Goal: Transaction & Acquisition: Purchase product/service

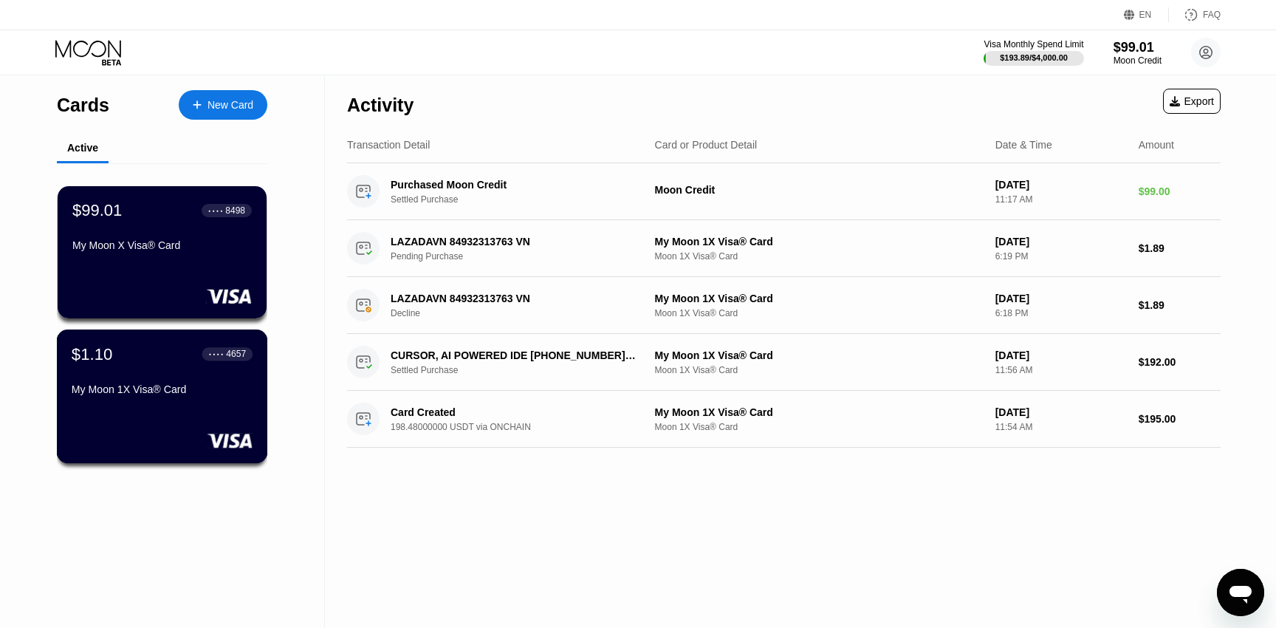
click at [117, 357] on div "$1.10 ● ● ● ● 4657" at bounding box center [162, 353] width 181 height 19
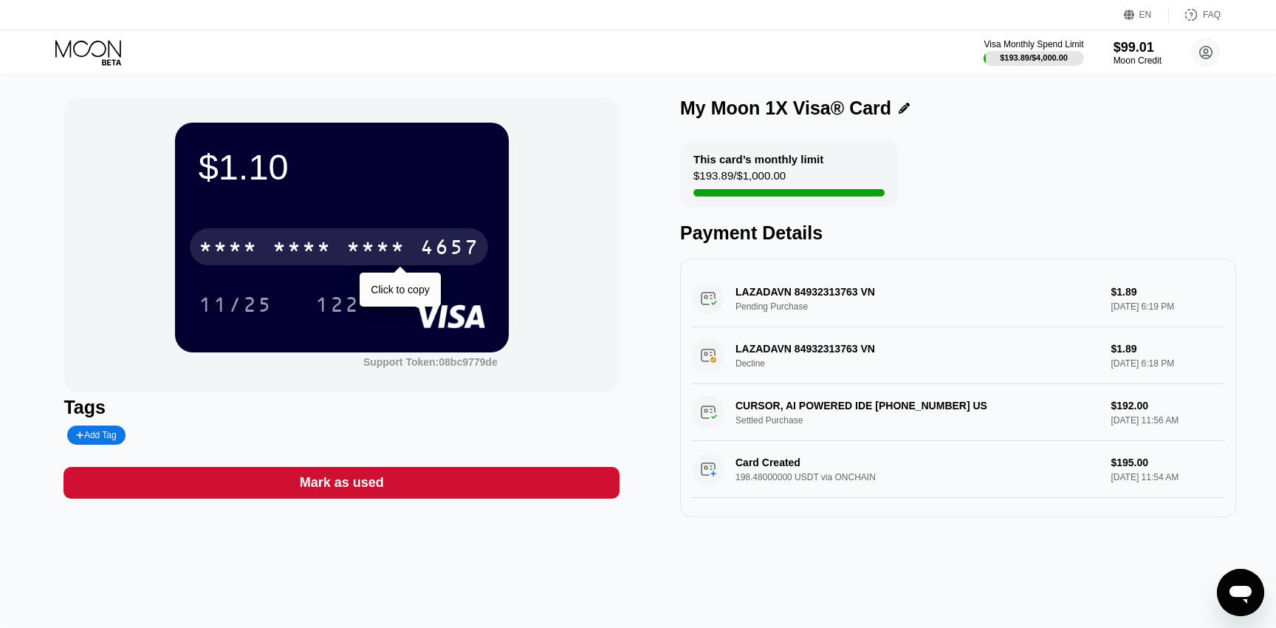
click at [261, 245] on div "* * * * * * * * * * * * 4657" at bounding box center [339, 246] width 298 height 37
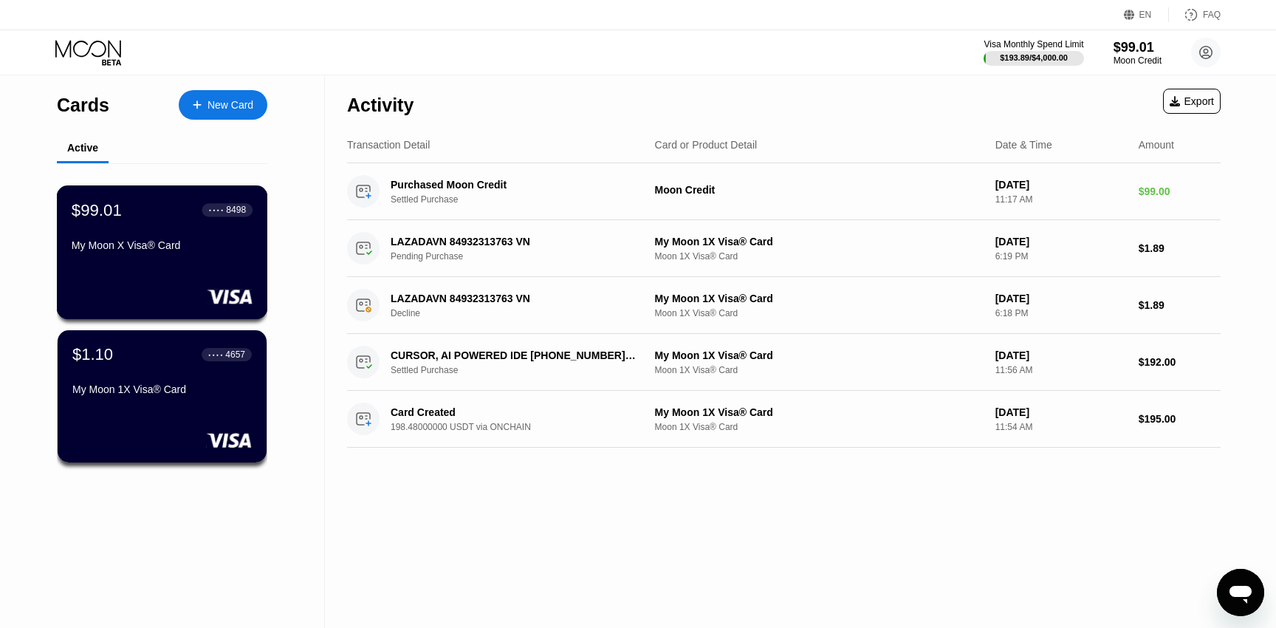
click at [123, 233] on div "$99.01 ● ● ● ● 8498 My Moon X Visa® Card" at bounding box center [162, 228] width 181 height 57
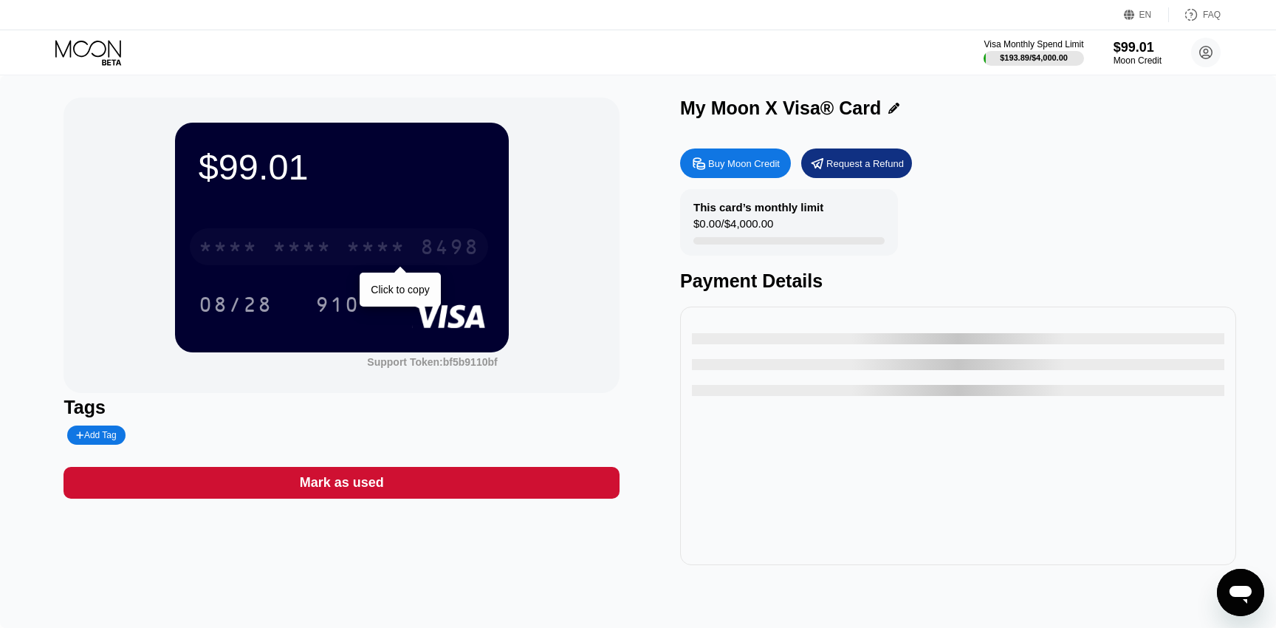
click at [243, 237] on div "* * * *" at bounding box center [228, 249] width 59 height 24
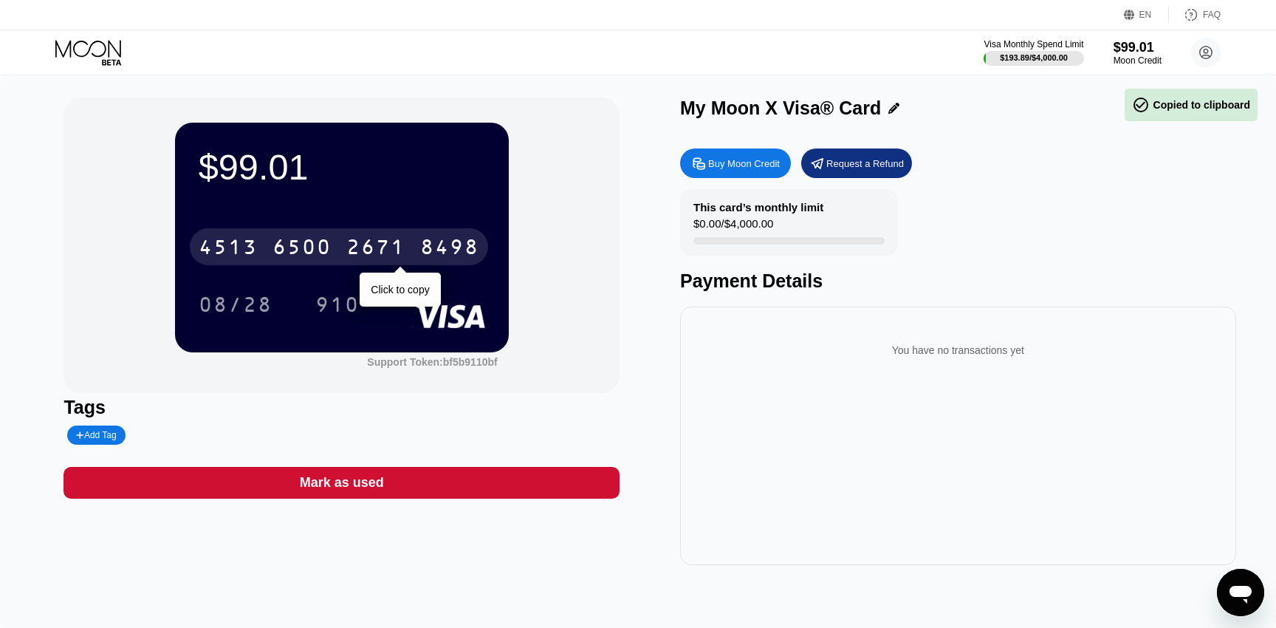
click at [464, 228] on div "[CREDIT_CARD_NUMBER]" at bounding box center [339, 246] width 298 height 37
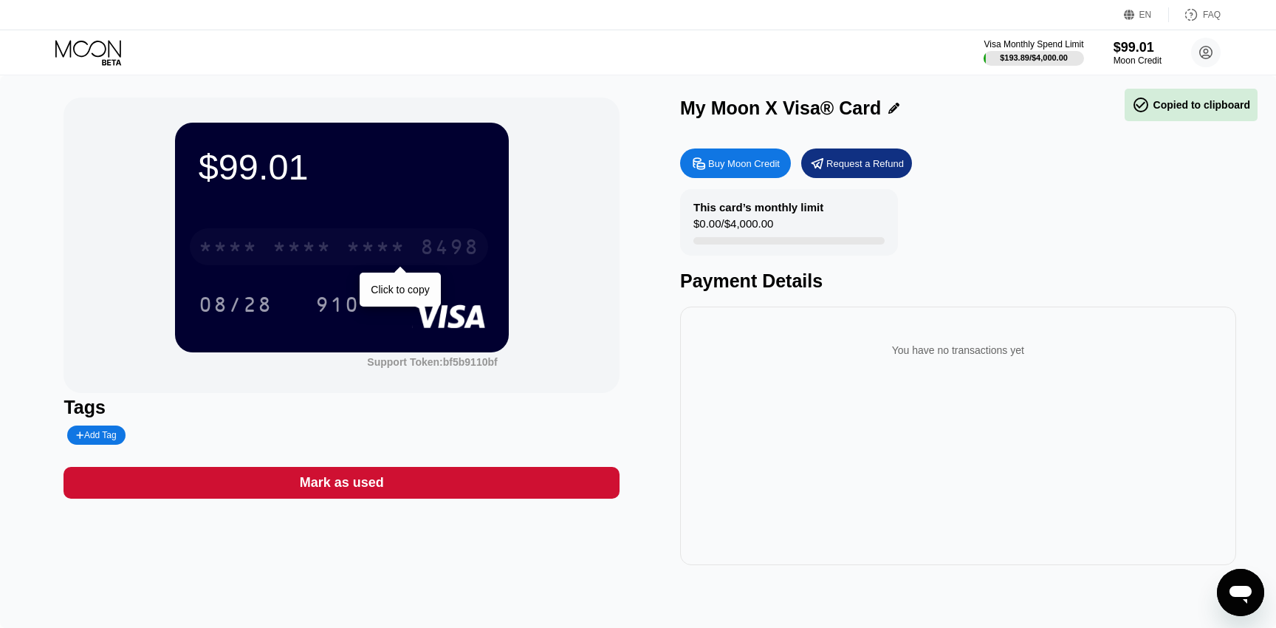
click at [459, 230] on div "* * * * * * * * * * * * 8498" at bounding box center [339, 246] width 298 height 37
click at [690, 382] on div "You have no transactions yet" at bounding box center [958, 435] width 556 height 258
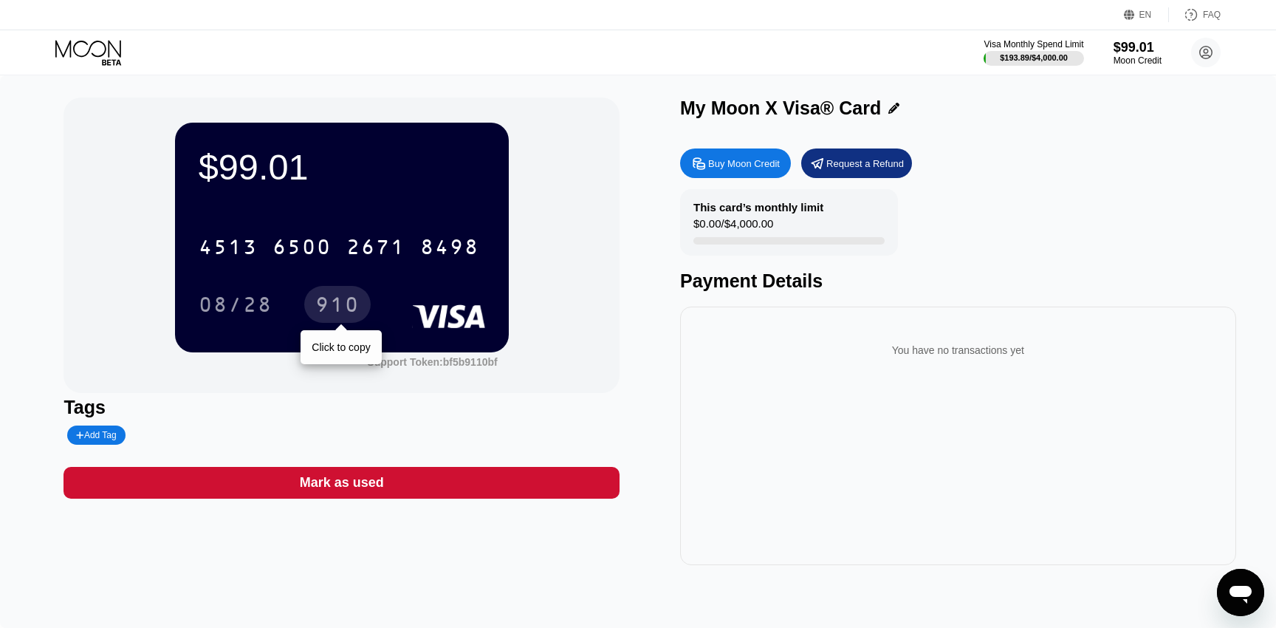
click at [333, 301] on div "910" at bounding box center [337, 307] width 44 height 24
click at [999, 61] on div "$193.89 / $4,000.00" at bounding box center [1033, 57] width 69 height 9
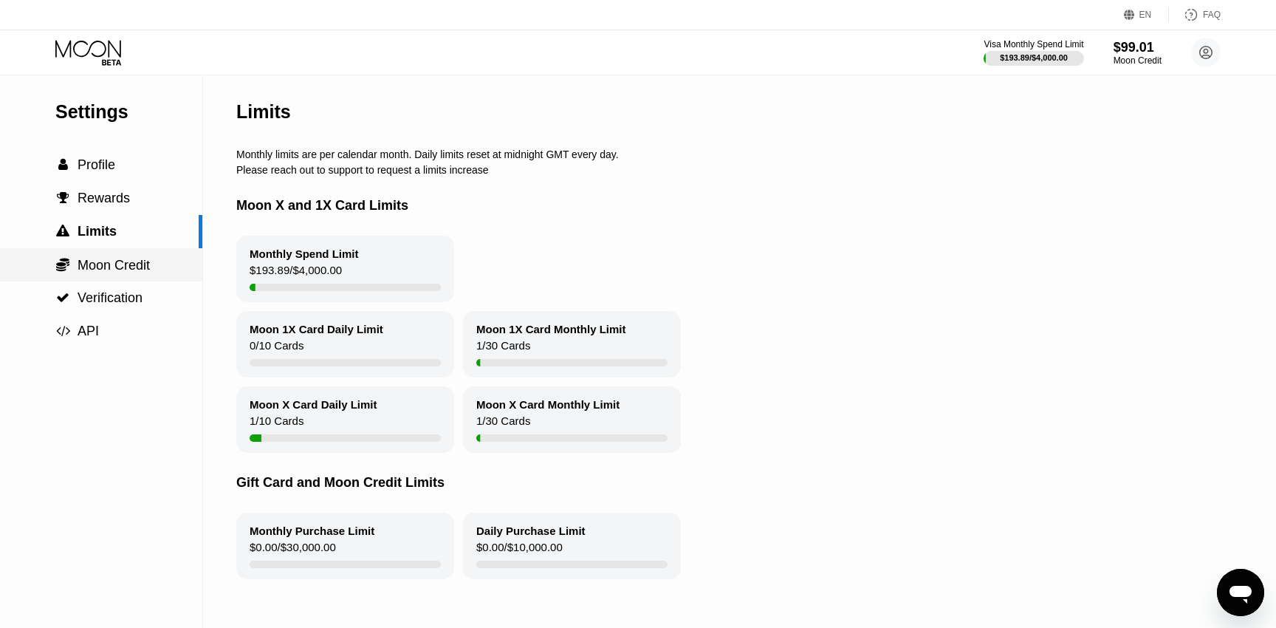
click at [147, 264] on span "Moon Credit" at bounding box center [114, 265] width 72 height 15
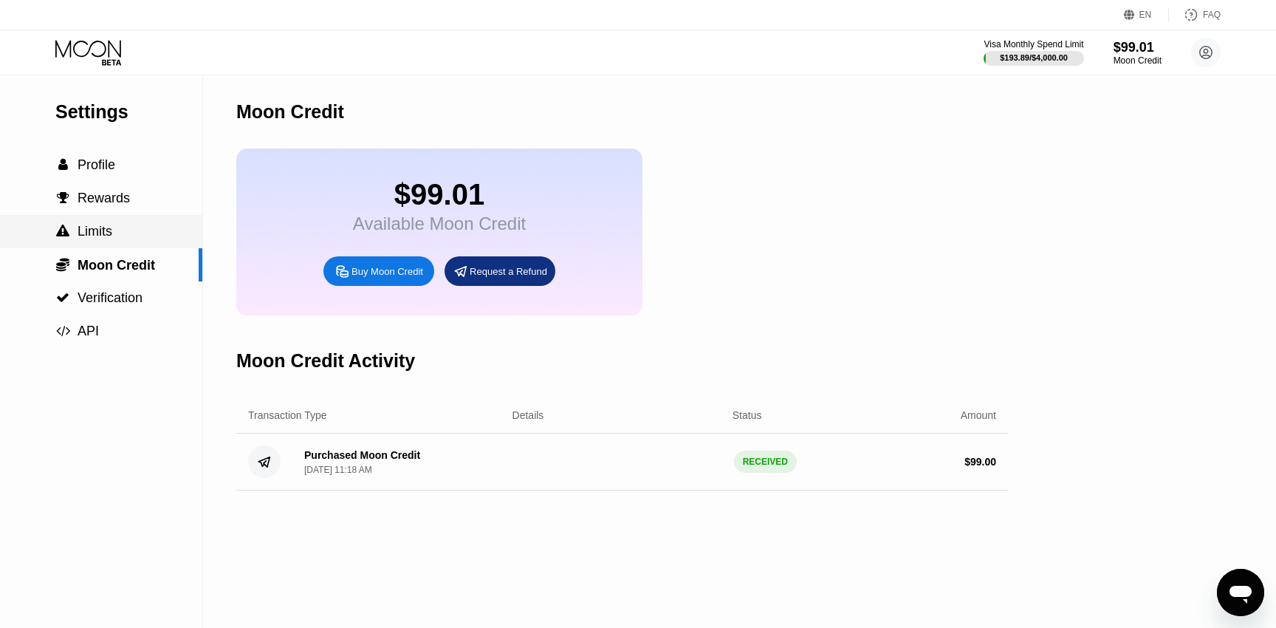
click at [113, 233] on div " Limits" at bounding box center [101, 232] width 202 height 16
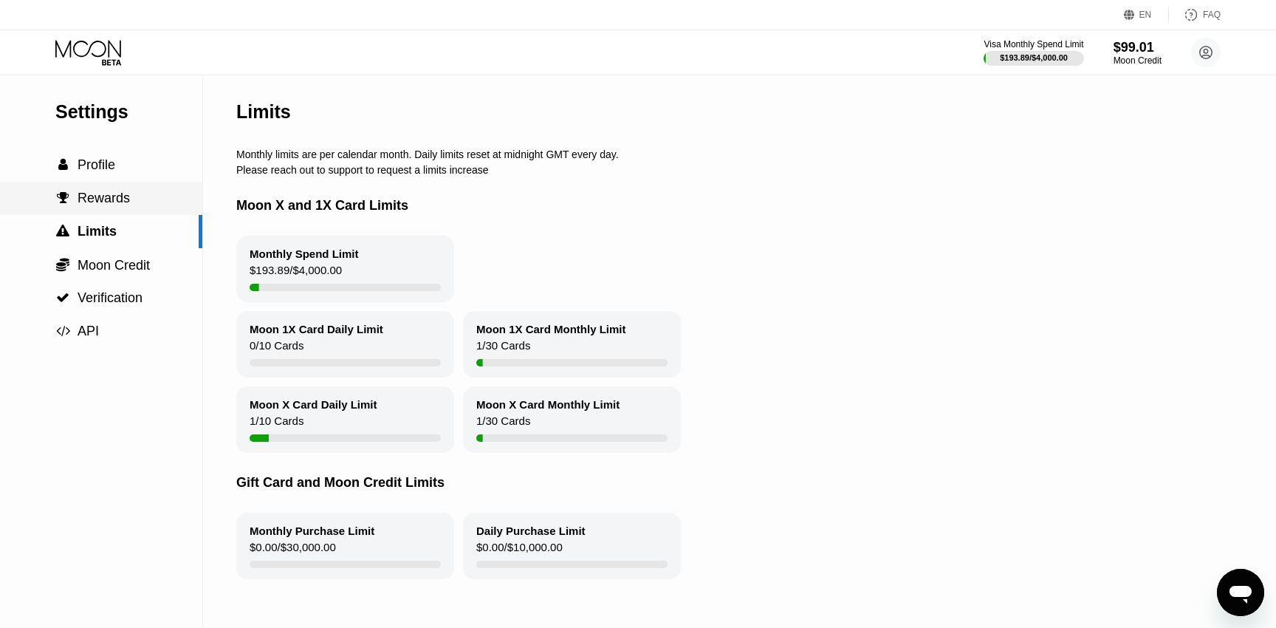
click at [119, 204] on span "Rewards" at bounding box center [104, 197] width 52 height 15
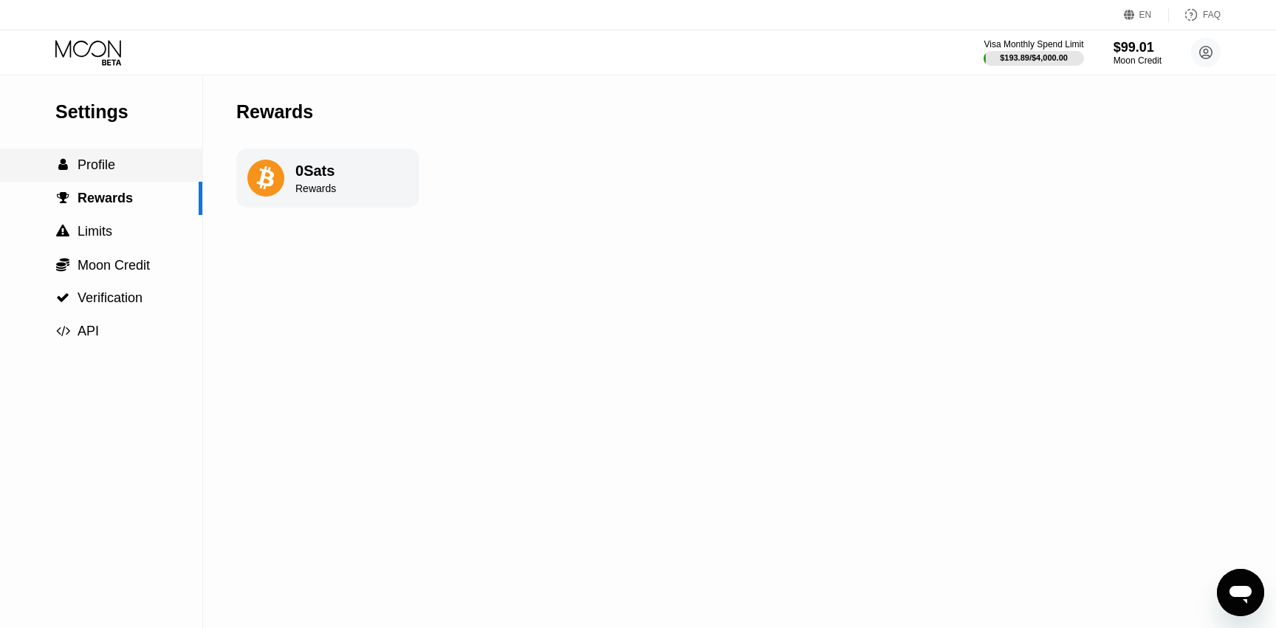
click at [116, 165] on div " Profile" at bounding box center [101, 165] width 202 height 16
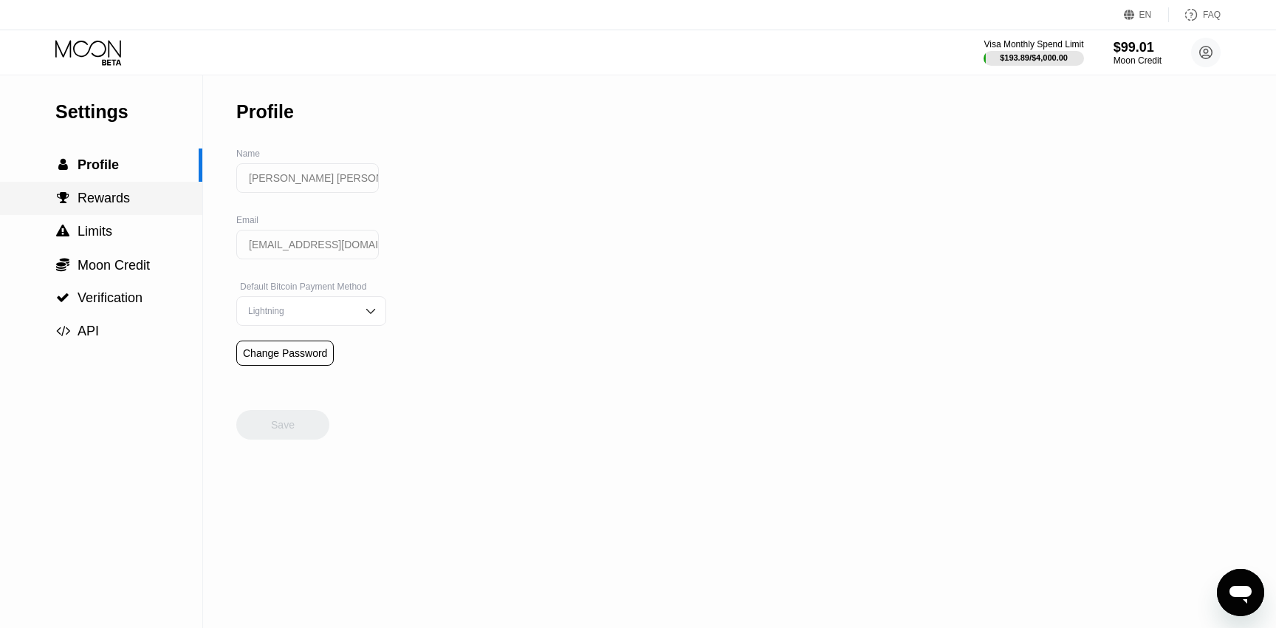
click at [123, 185] on div " Rewards" at bounding box center [101, 198] width 202 height 33
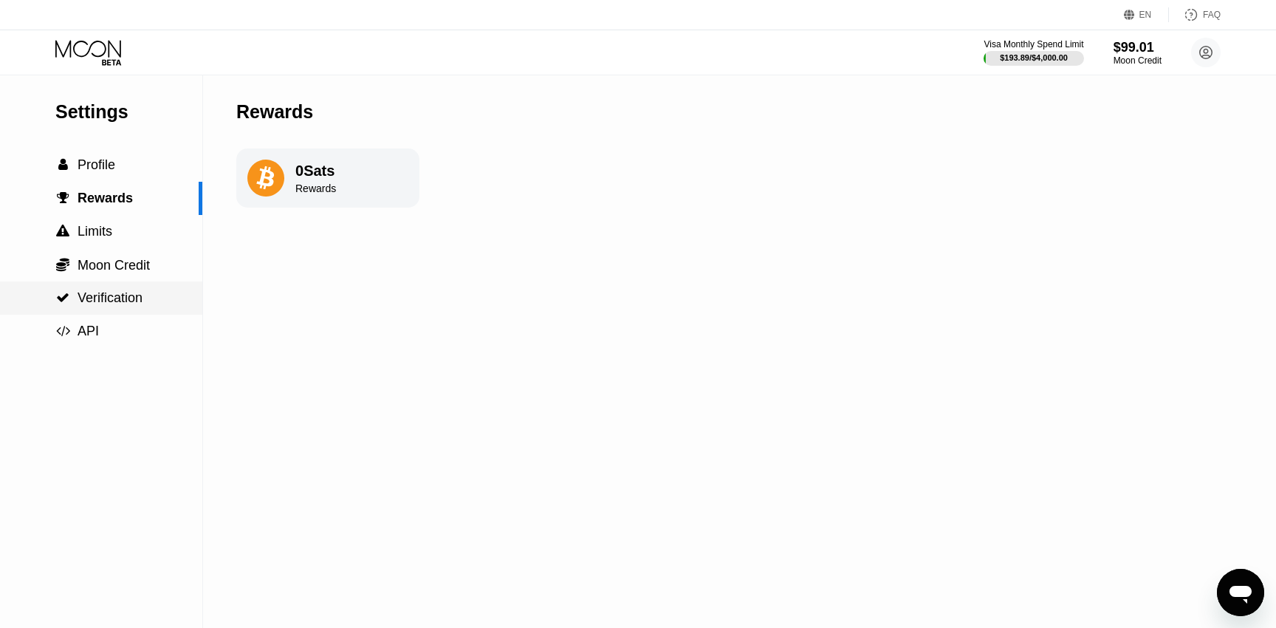
click at [143, 304] on span "Verification" at bounding box center [110, 297] width 65 height 15
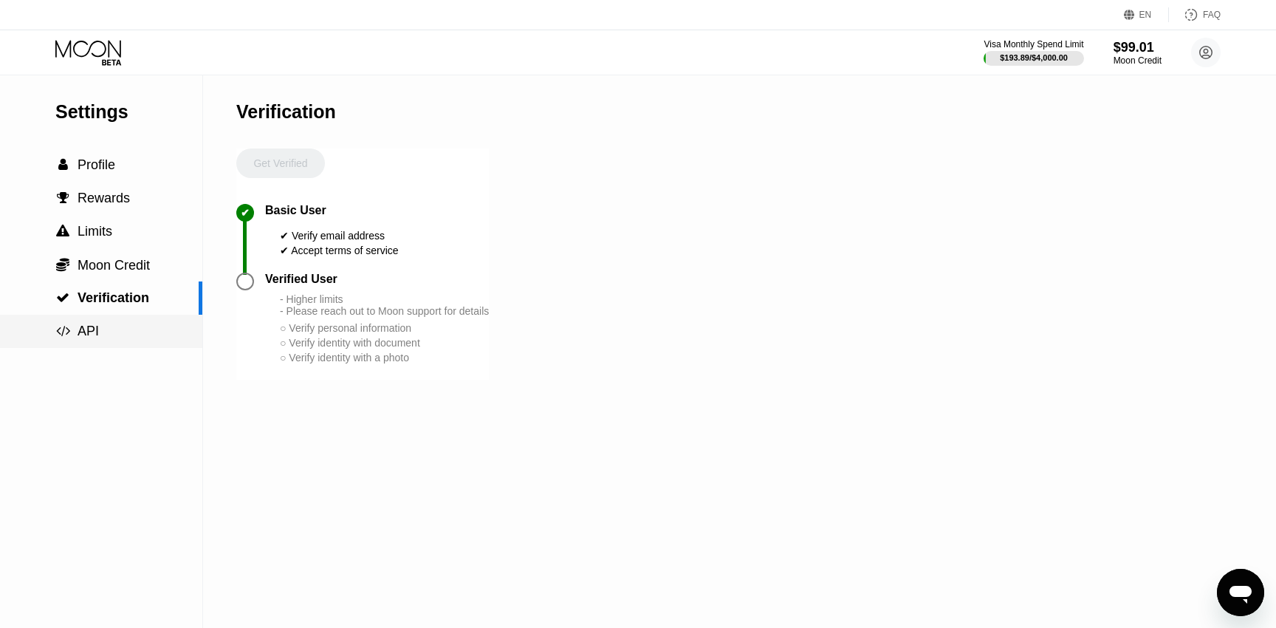
click at [135, 320] on div " API" at bounding box center [101, 331] width 202 height 33
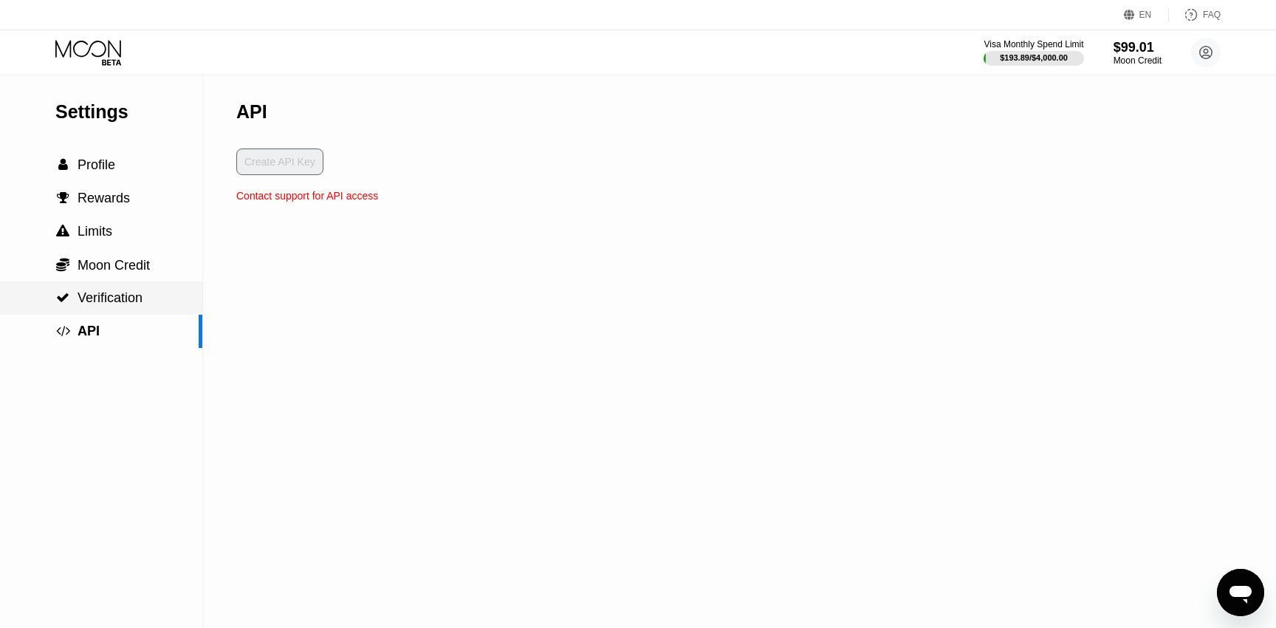
click at [115, 314] on div " Verification" at bounding box center [101, 297] width 202 height 33
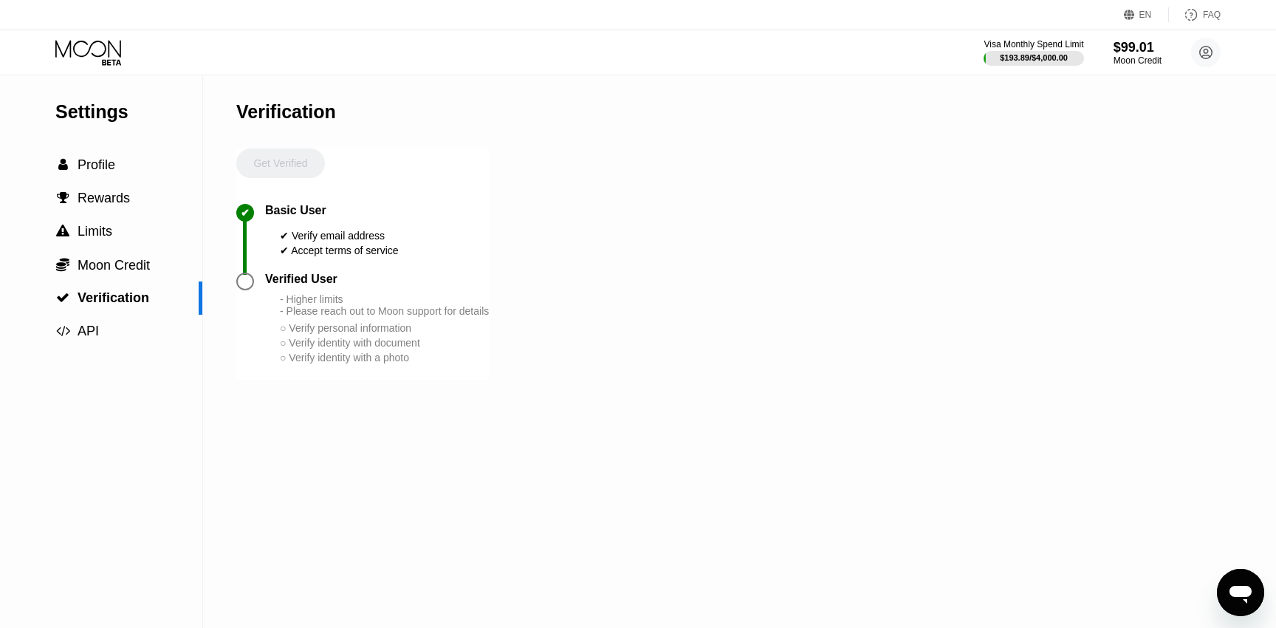
click at [334, 305] on div "- Higher limits - Please reach out to Moon support for details" at bounding box center [384, 305] width 209 height 24
click at [353, 322] on div "- Higher limits - Please reach out to Moon support for details ○ Verify persona…" at bounding box center [384, 329] width 209 height 72
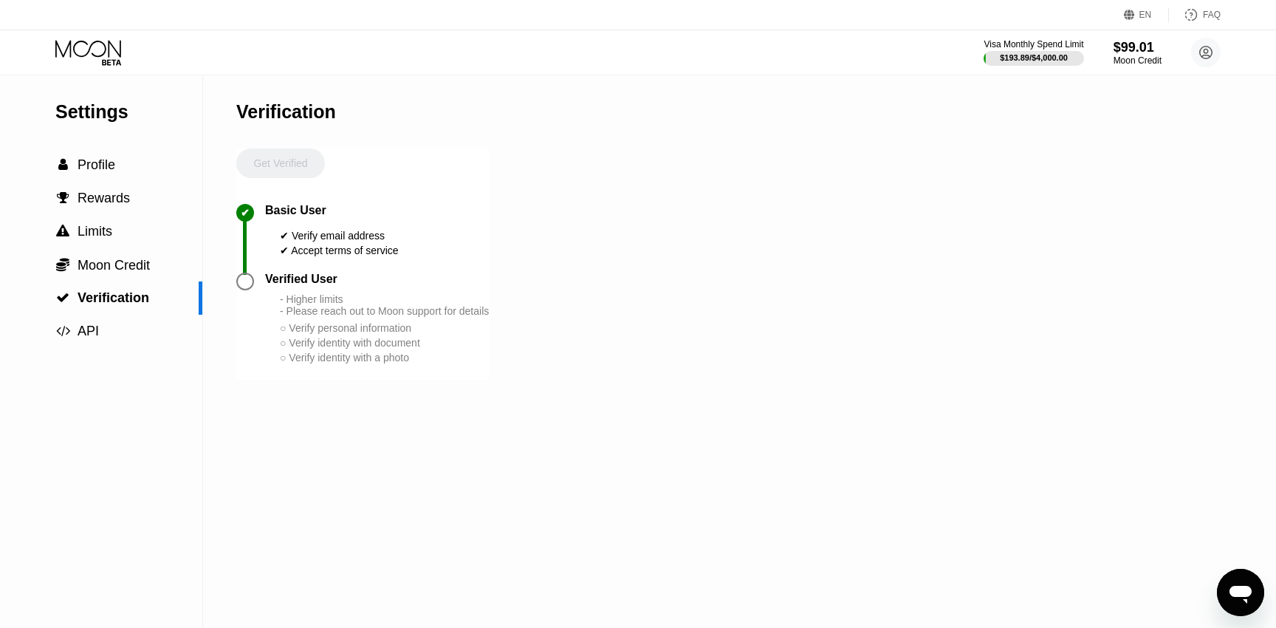
click at [374, 356] on div "○ Verify identity with a photo" at bounding box center [384, 357] width 209 height 12
click at [1204, 51] on icon at bounding box center [1206, 53] width 8 height 8
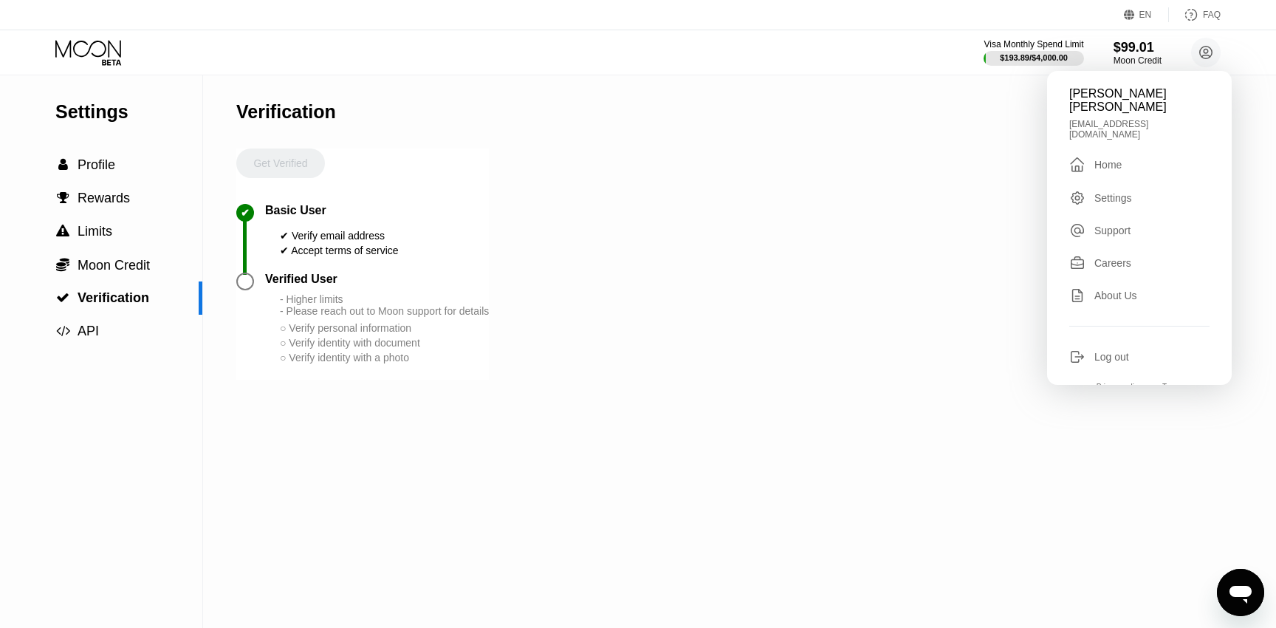
click at [1134, 151] on div "Quyên Đặng Ngọc s2ofthewind@gmail.com  Home Settings Support Careers About Us …" at bounding box center [1139, 228] width 185 height 314
click at [1104, 156] on div " Home" at bounding box center [1139, 165] width 140 height 18
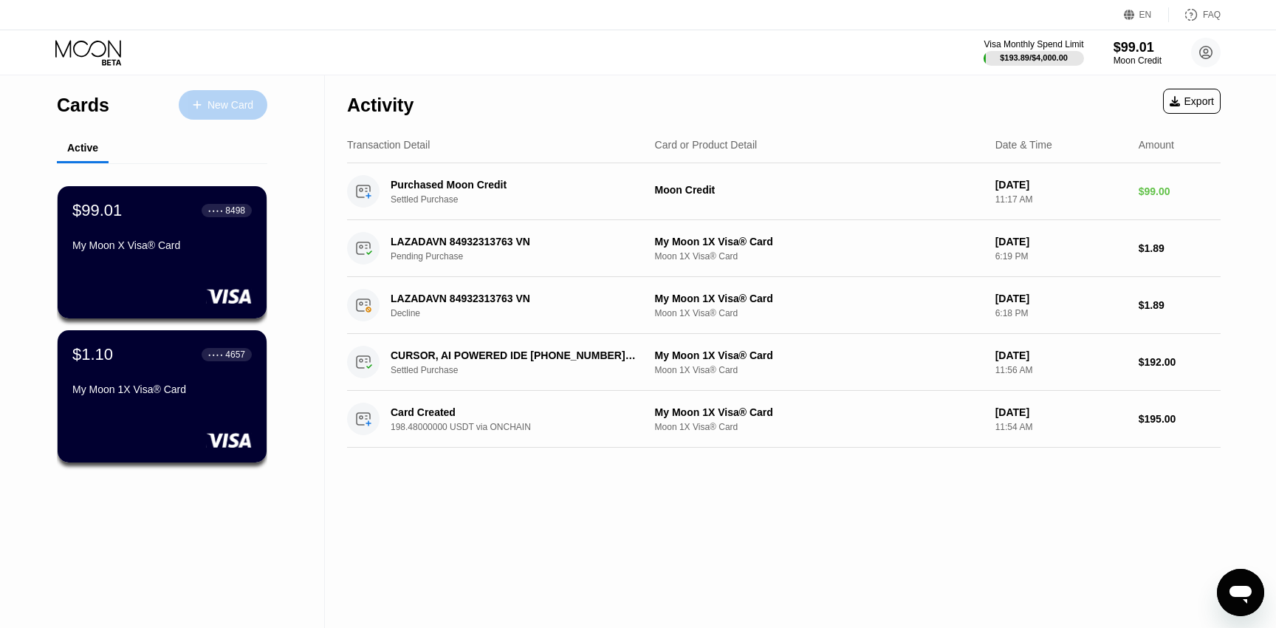
click at [222, 117] on div "New Card" at bounding box center [223, 105] width 89 height 30
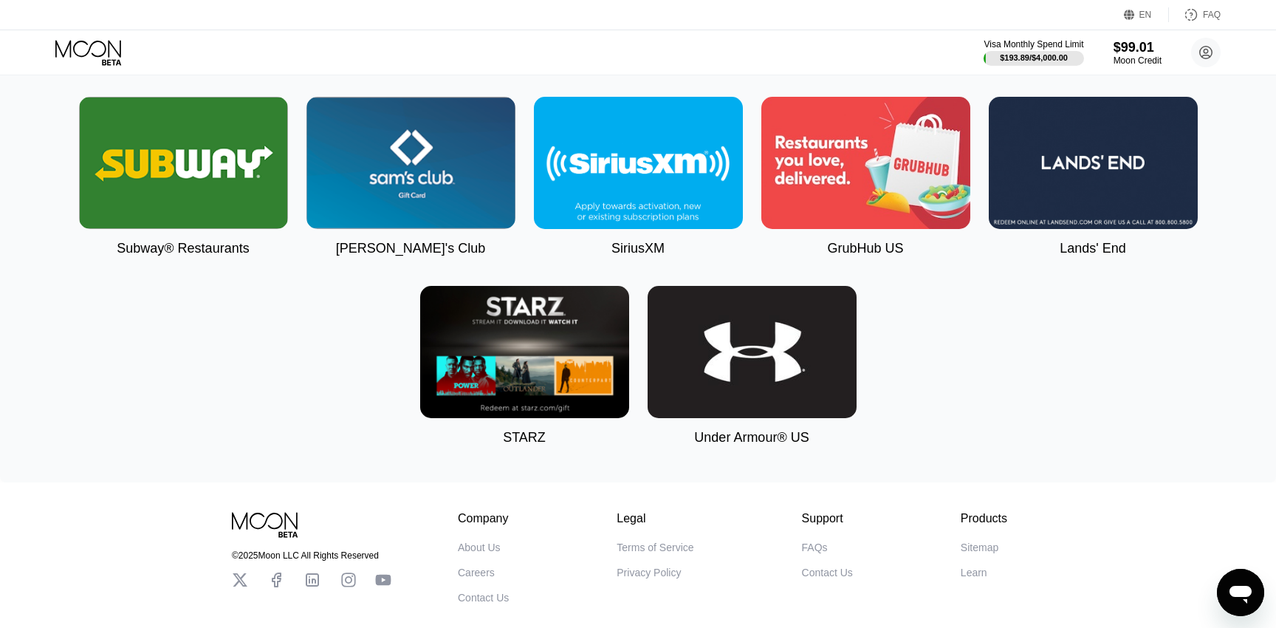
scroll to position [3884, 0]
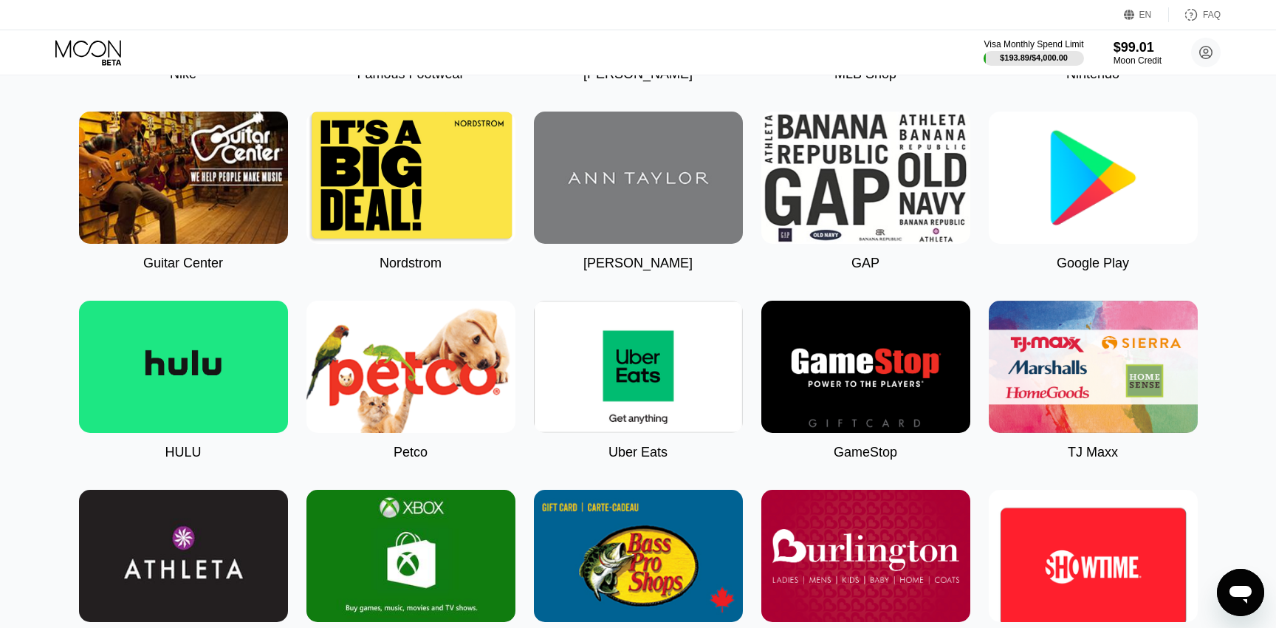
scroll to position [566, 0]
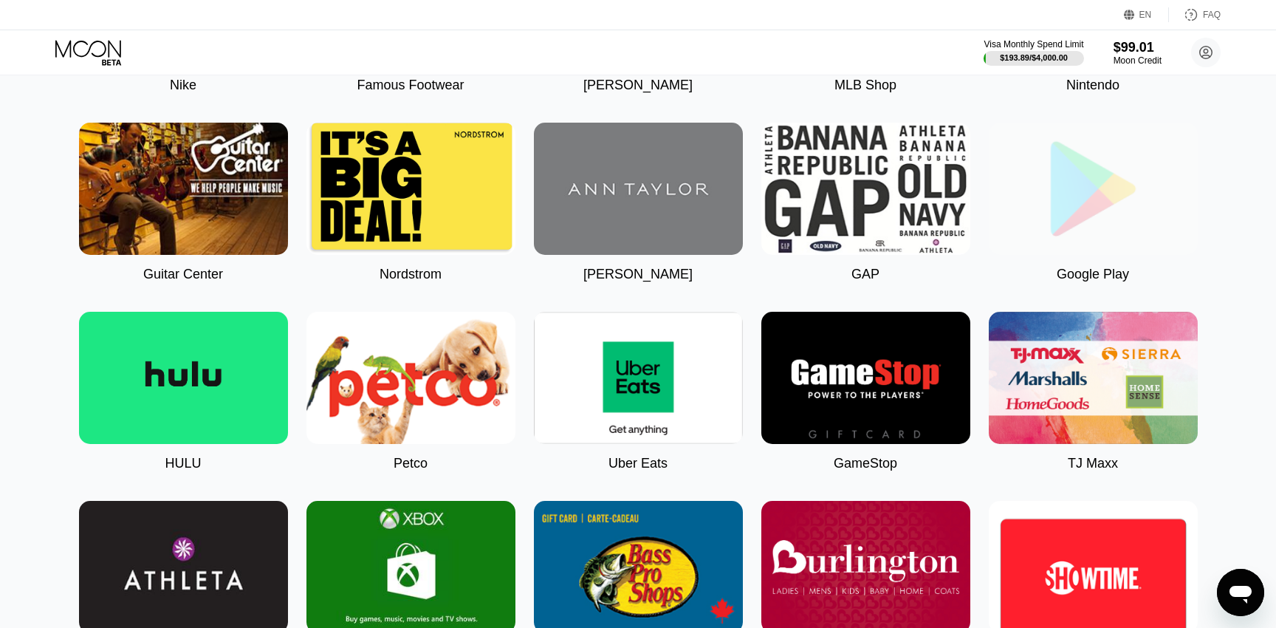
click at [1114, 144] on img at bounding box center [1093, 189] width 209 height 132
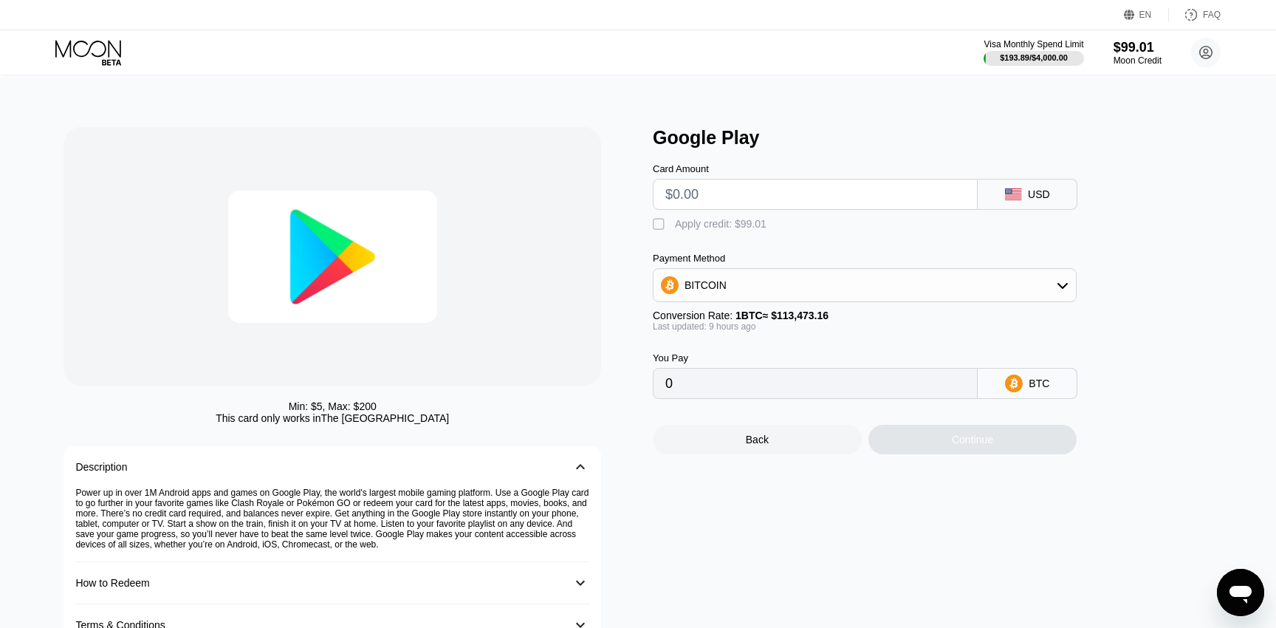
click at [1055, 283] on div "BITCOIN" at bounding box center [864, 285] width 422 height 30
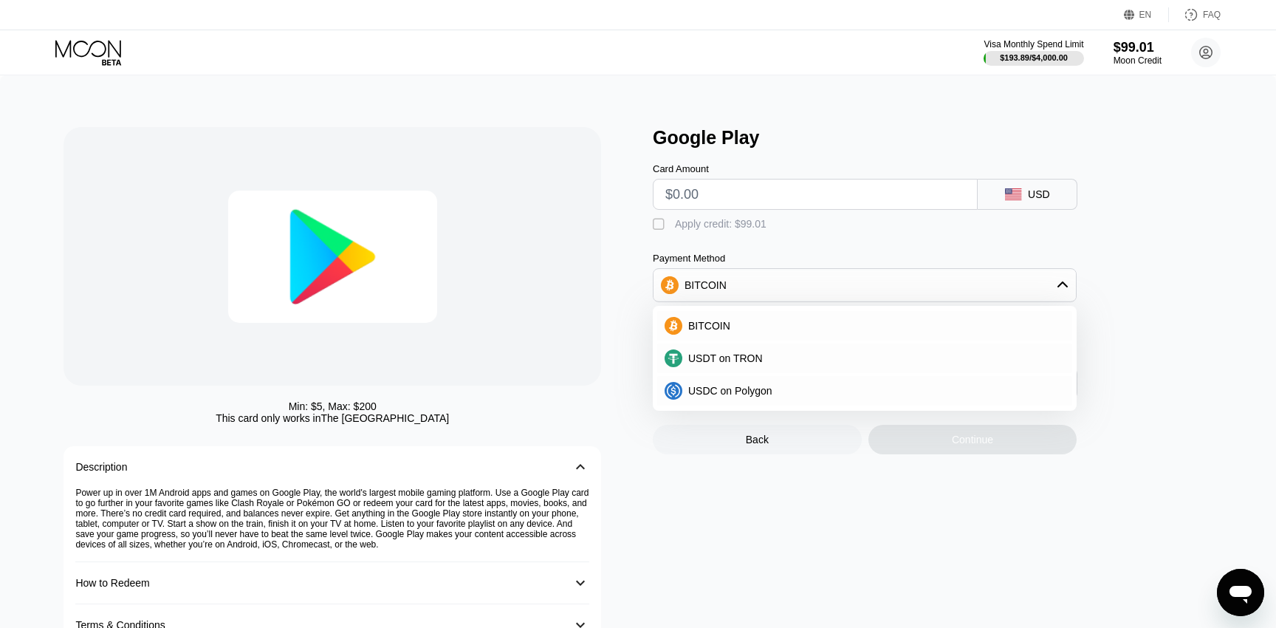
click at [1173, 229] on div "Google Play Card Amount USD  Apply credit: $99.01 Payment Method BITCOIN BITCO…" at bounding box center [940, 386] width 574 height 518
click at [1096, 342] on div "You Pay 0 BTC" at bounding box center [889, 365] width 473 height 67
click at [1053, 281] on div "BITCOIN" at bounding box center [864, 285] width 422 height 30
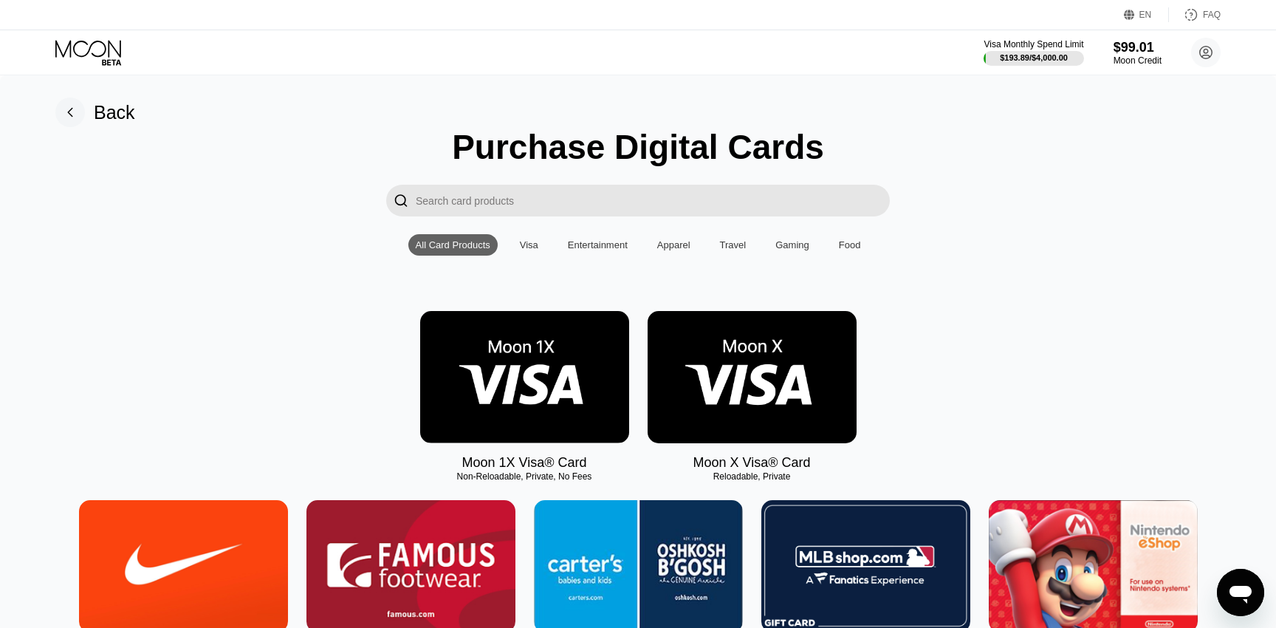
click at [532, 240] on div "Visa" at bounding box center [529, 244] width 18 height 11
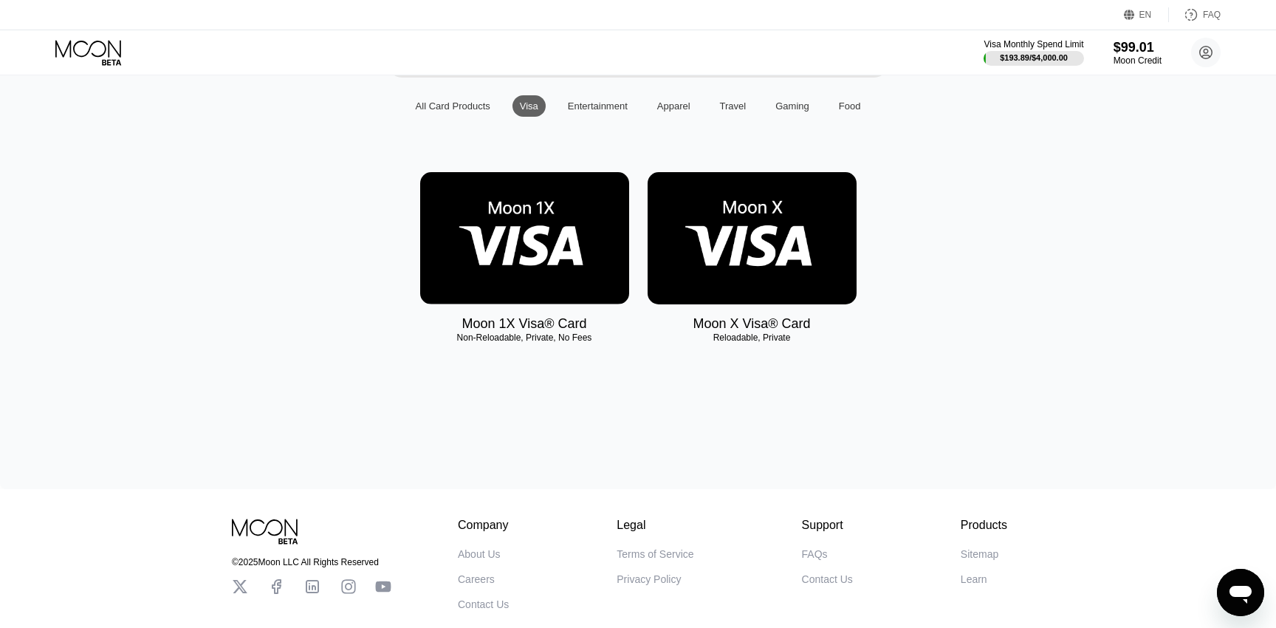
scroll to position [154, 0]
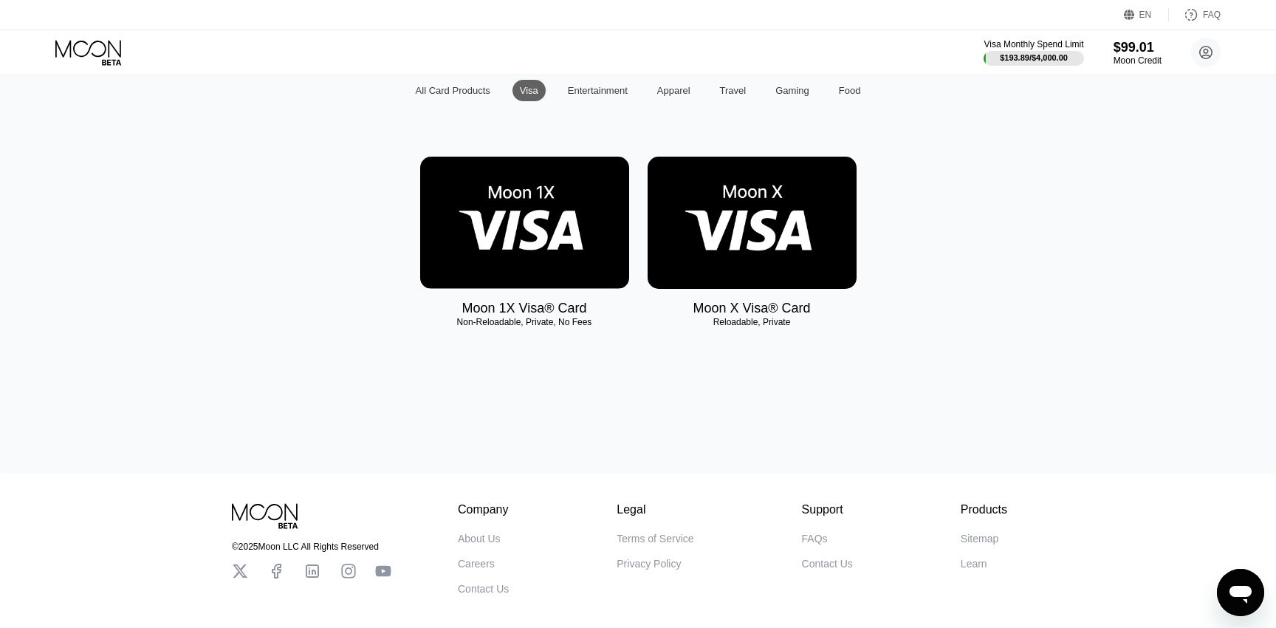
click at [582, 100] on div "Purchase Digital Cards  All Card Products Visa Entertainment Apparel Travel Ga…" at bounding box center [638, 159] width 1232 height 373
click at [582, 91] on div "Entertainment" at bounding box center [598, 90] width 60 height 11
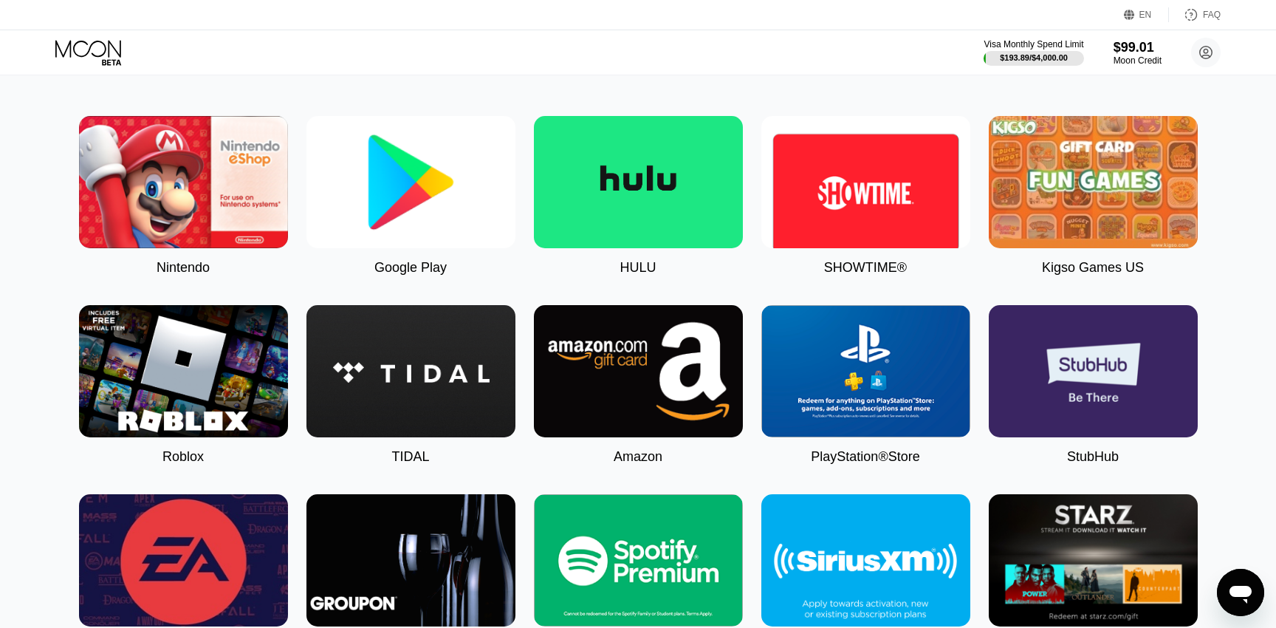
scroll to position [60, 0]
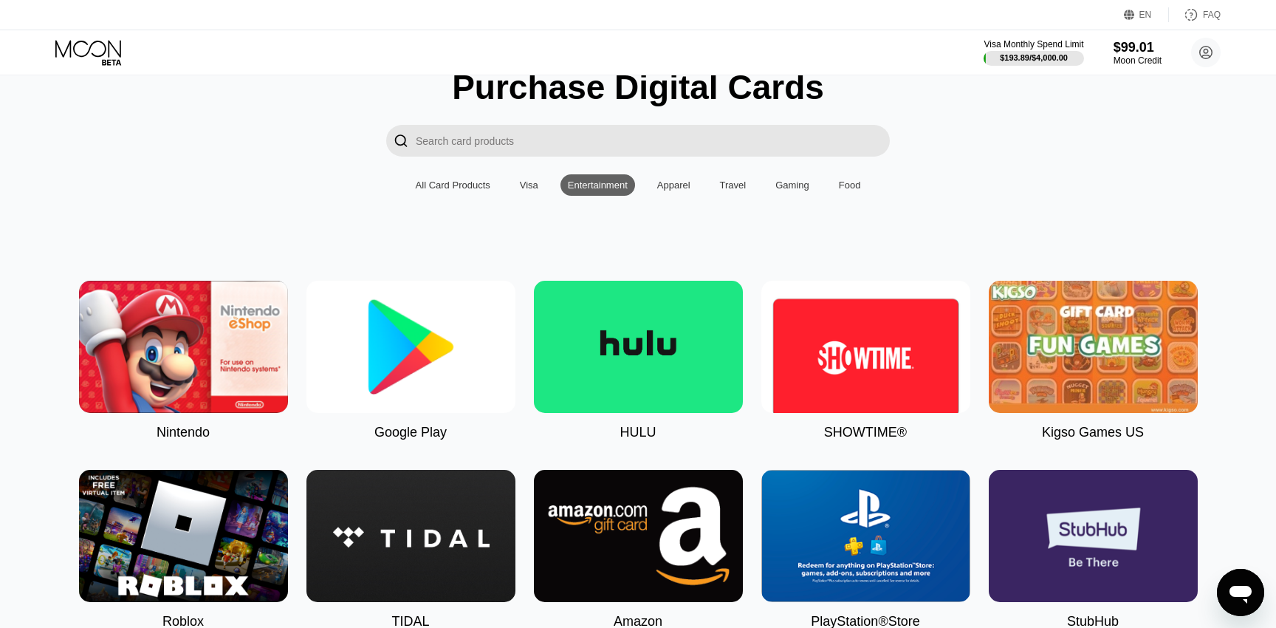
click at [690, 187] on div "Apparel" at bounding box center [673, 184] width 33 height 11
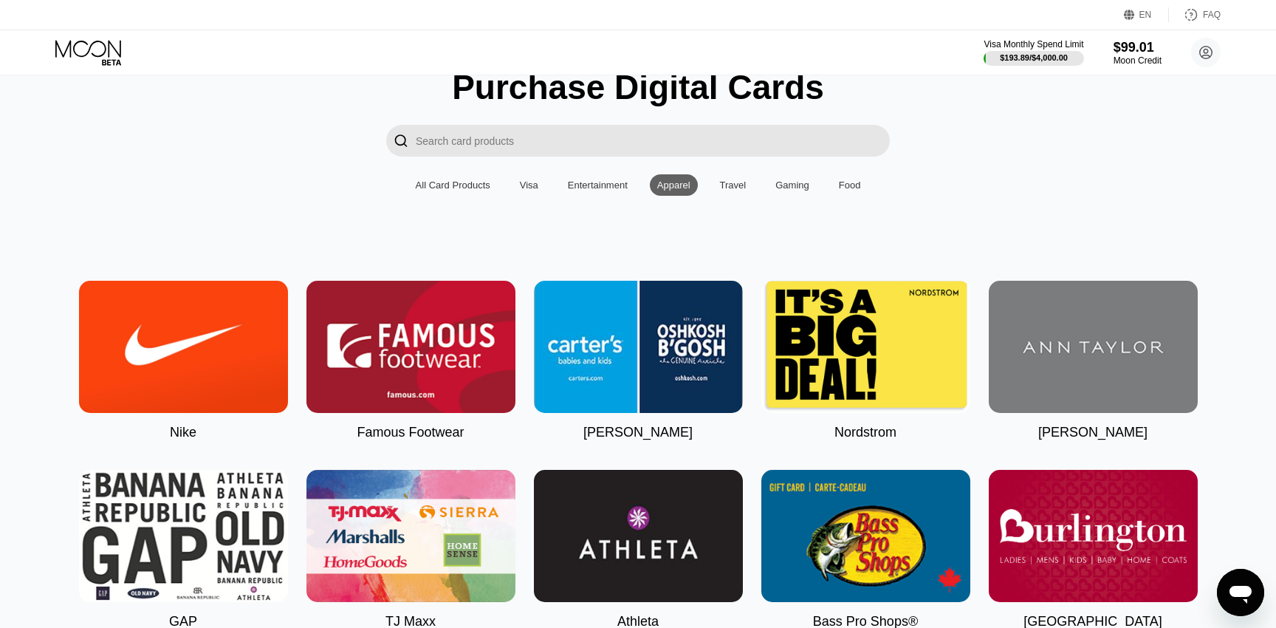
click at [718, 185] on div "Travel" at bounding box center [733, 184] width 41 height 21
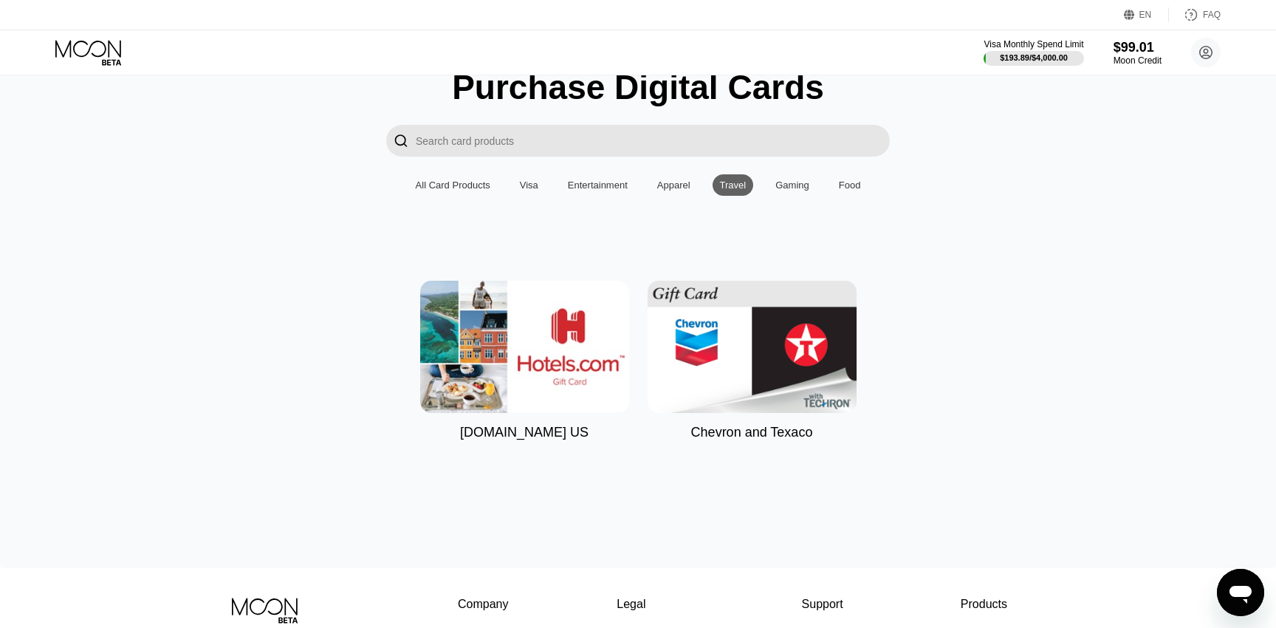
click at [792, 184] on div "Gaming" at bounding box center [792, 184] width 34 height 11
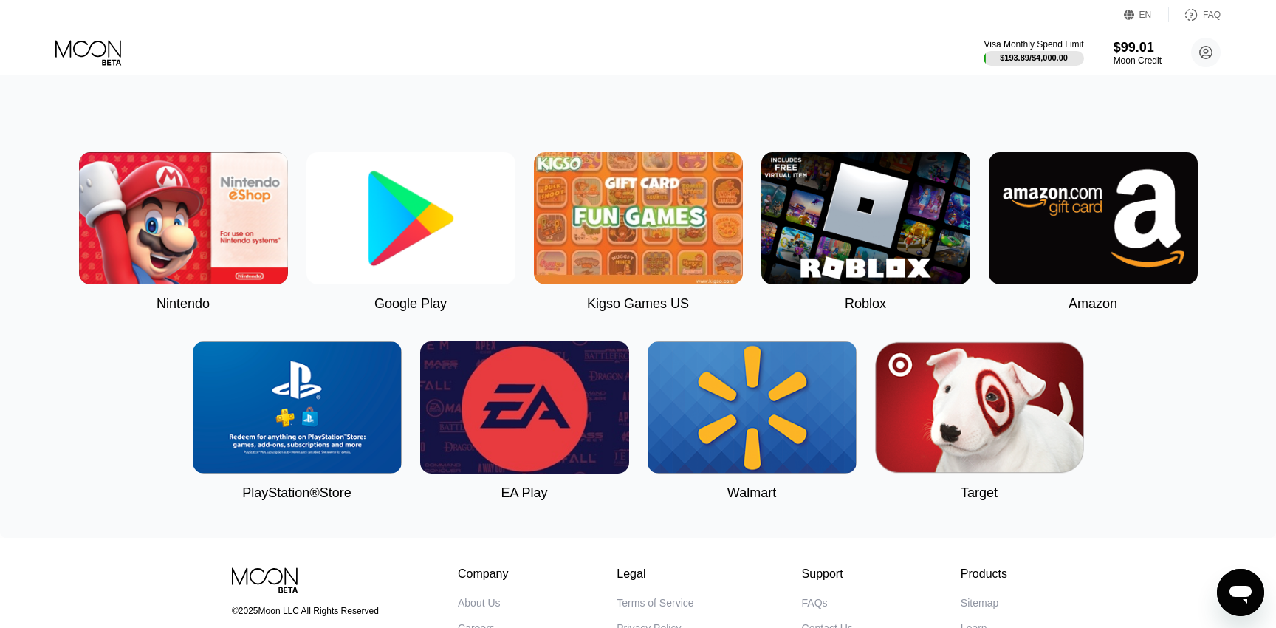
scroll to position [205, 0]
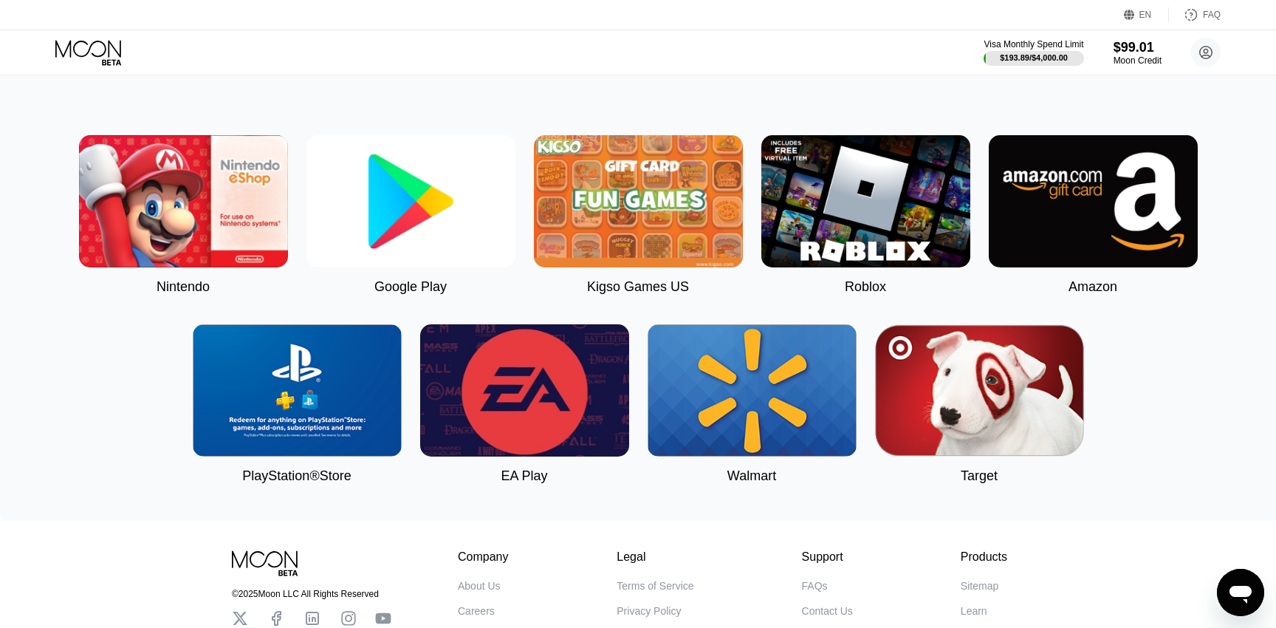
click at [1091, 189] on img at bounding box center [1093, 201] width 209 height 132
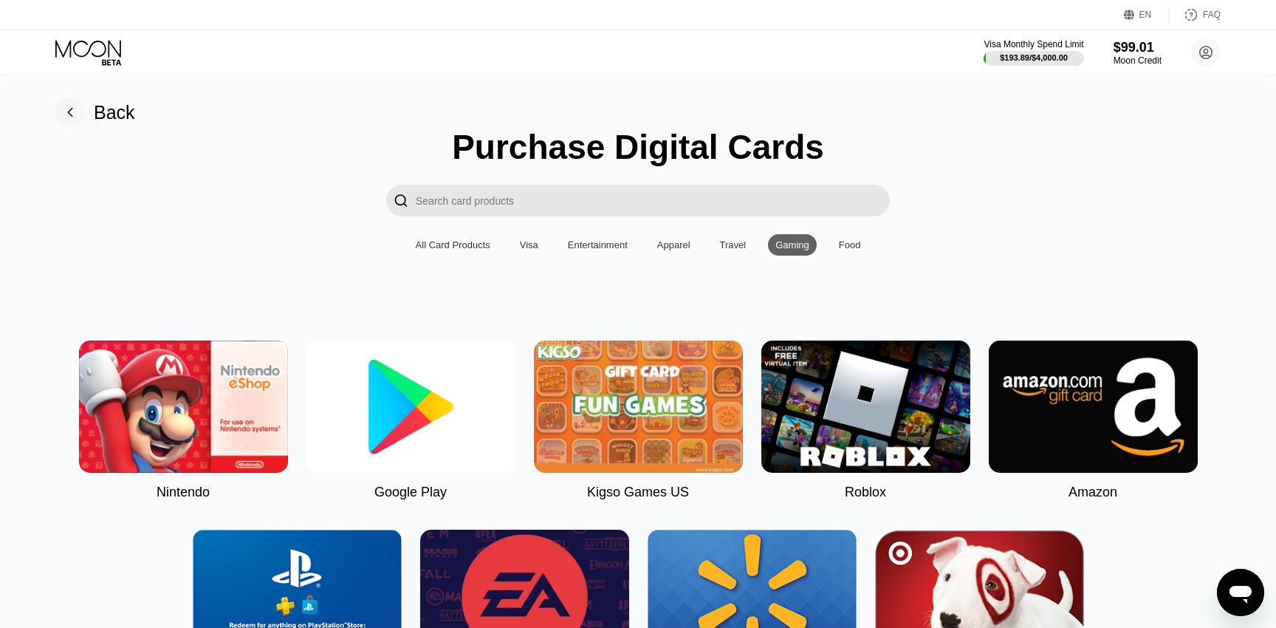
type input "0"
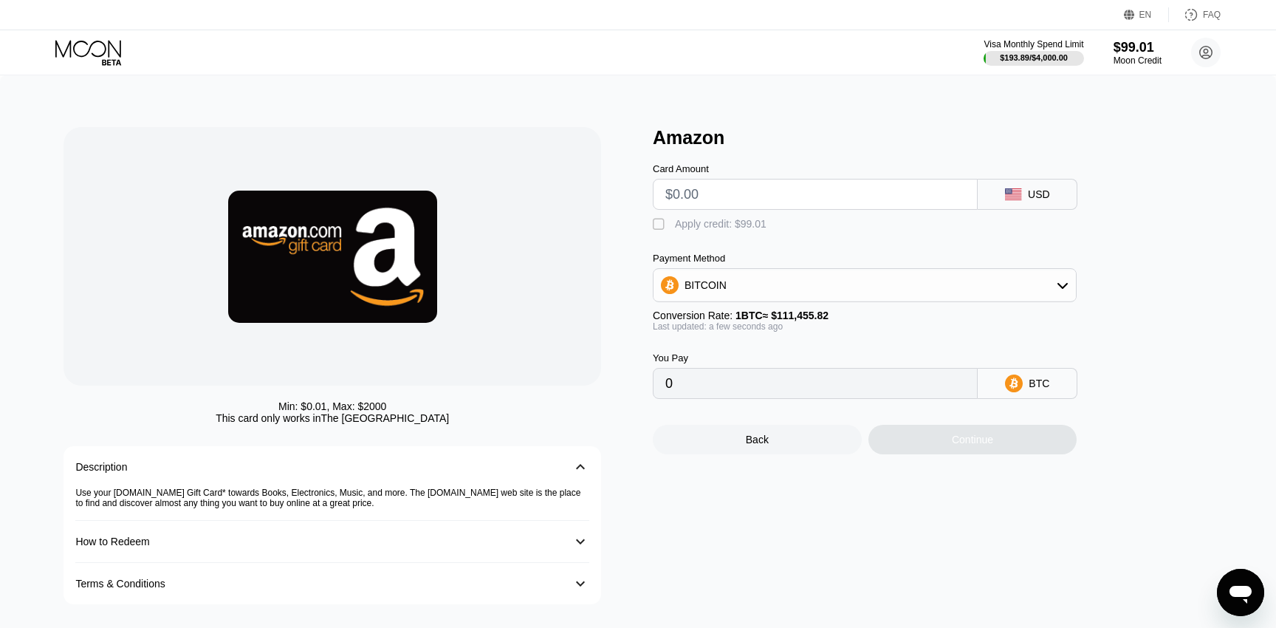
click at [935, 204] on input "text" at bounding box center [815, 194] width 300 height 30
type input "$89"
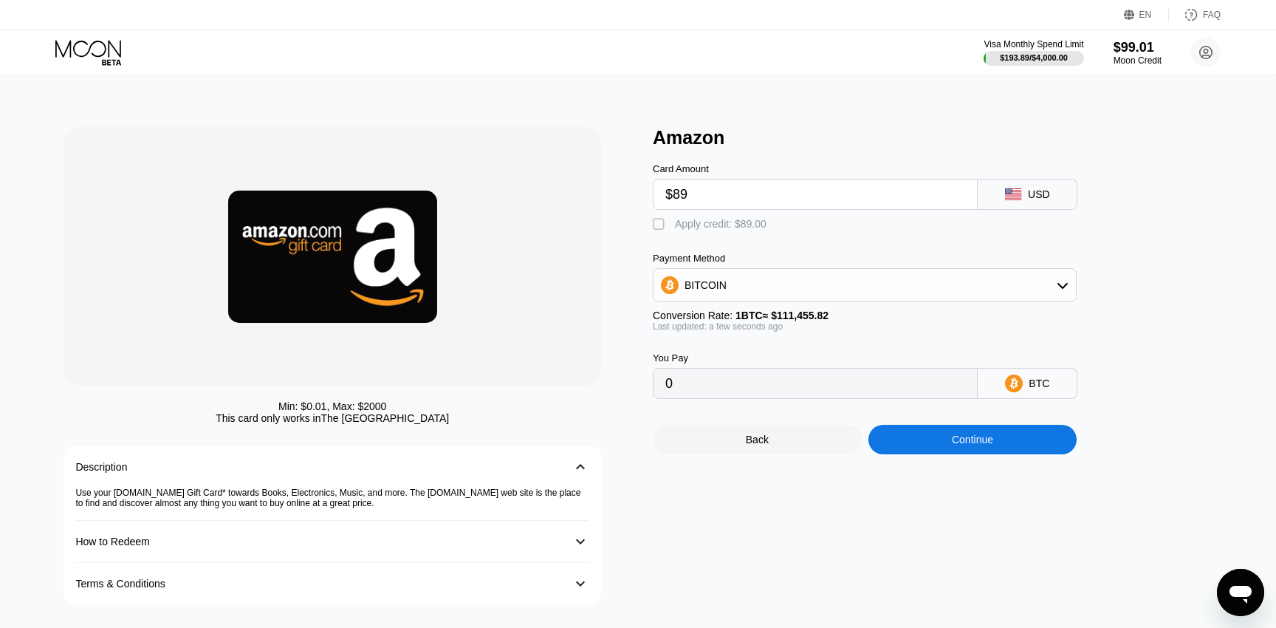
type input "0.00079853"
type input "$899"
type input "0.00806598"
type input "$8999"
type input "0.08074052"
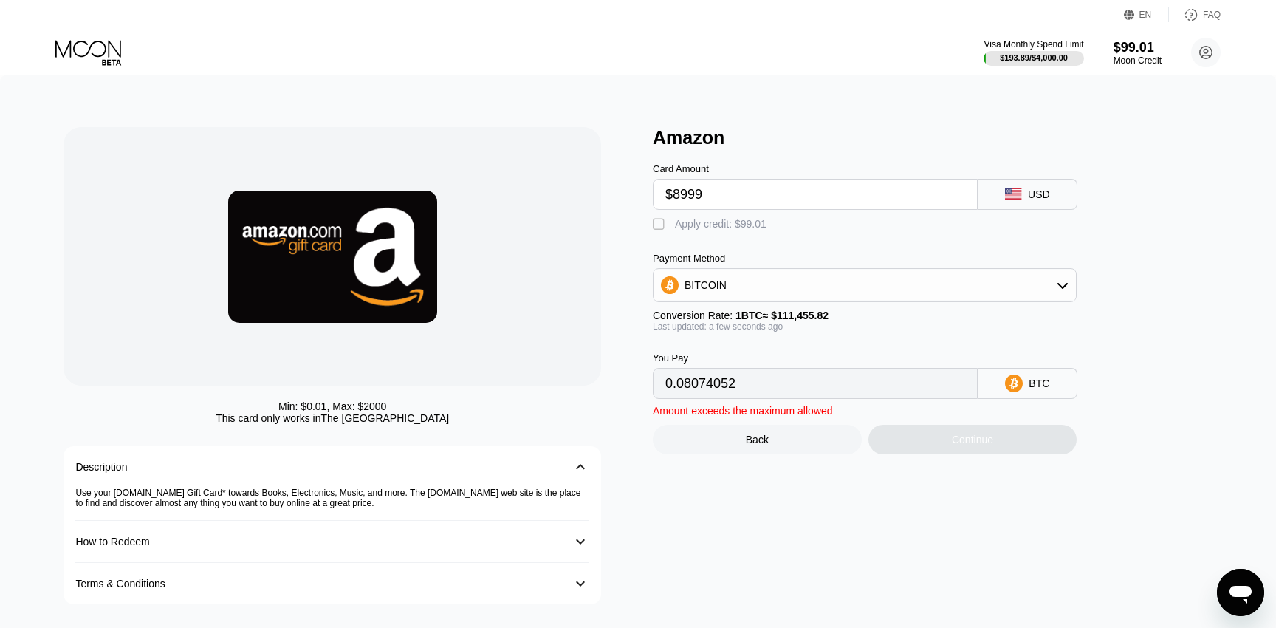
type input "$89999"
type input "0.80748589"
type input "$899999"
type input "8.07493964"
type input "$8999999"
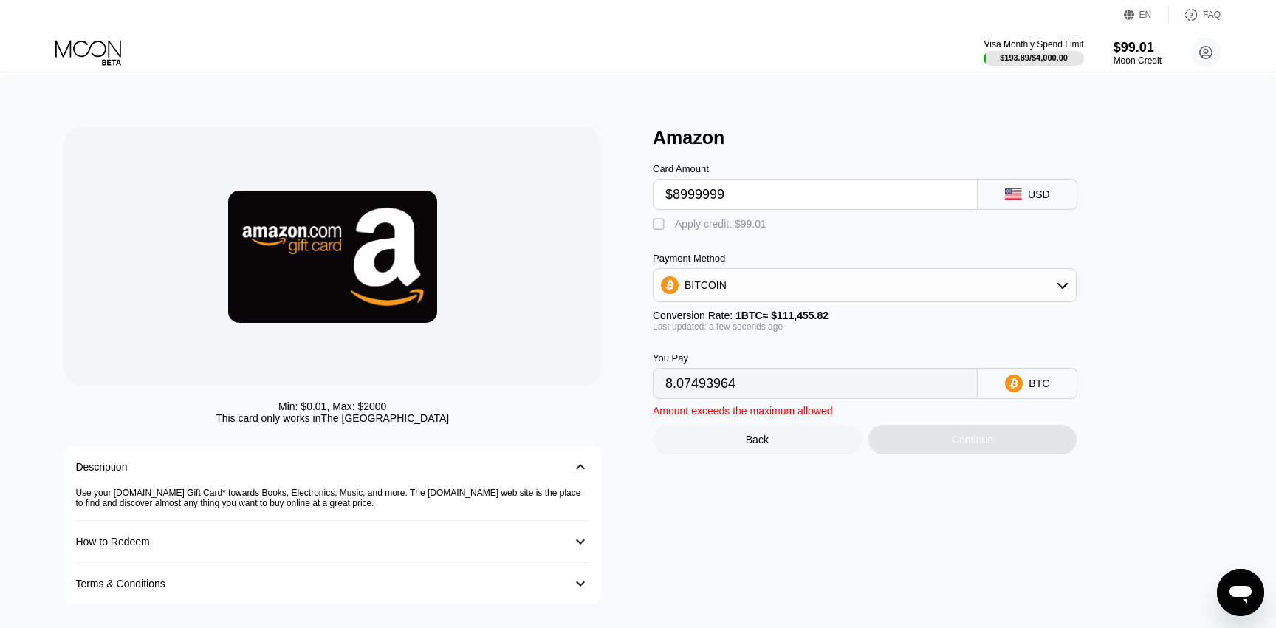
type input "80.74947709"
type input "$89999999"
type input "807.49485162"
type input "$899999999"
type input "8074.94859695"
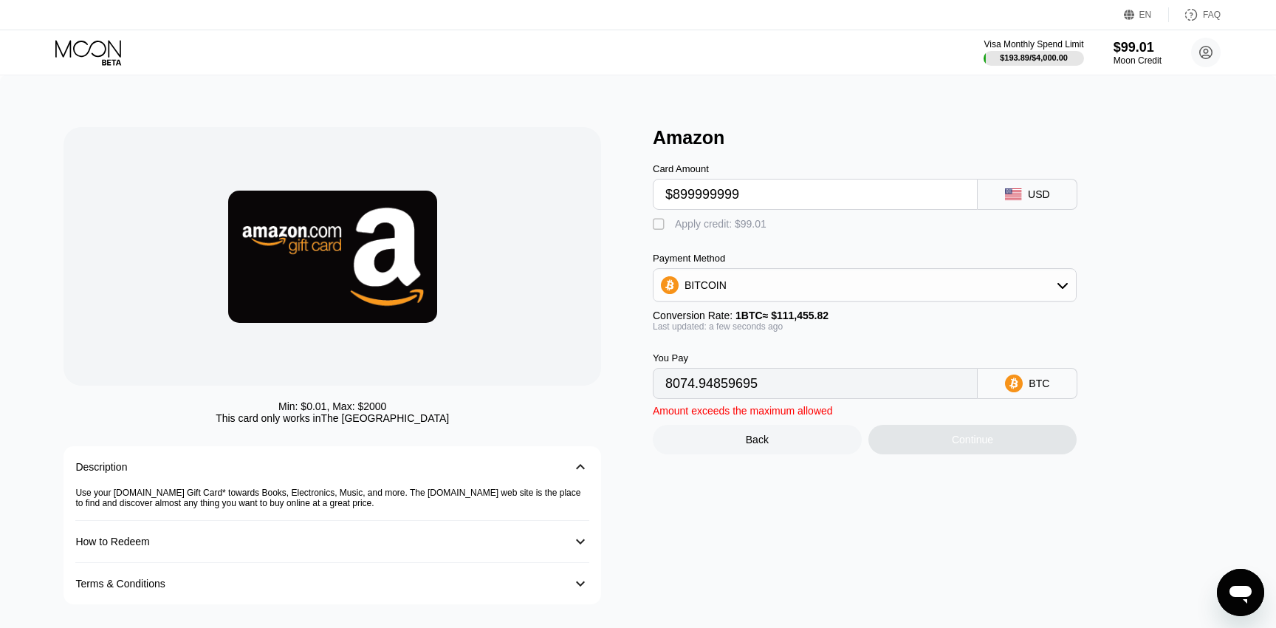
type input "$8999999999"
type input "80749.48605018"
type input "$89999999999"
type input "807494.86058255"
type input "$899999999999"
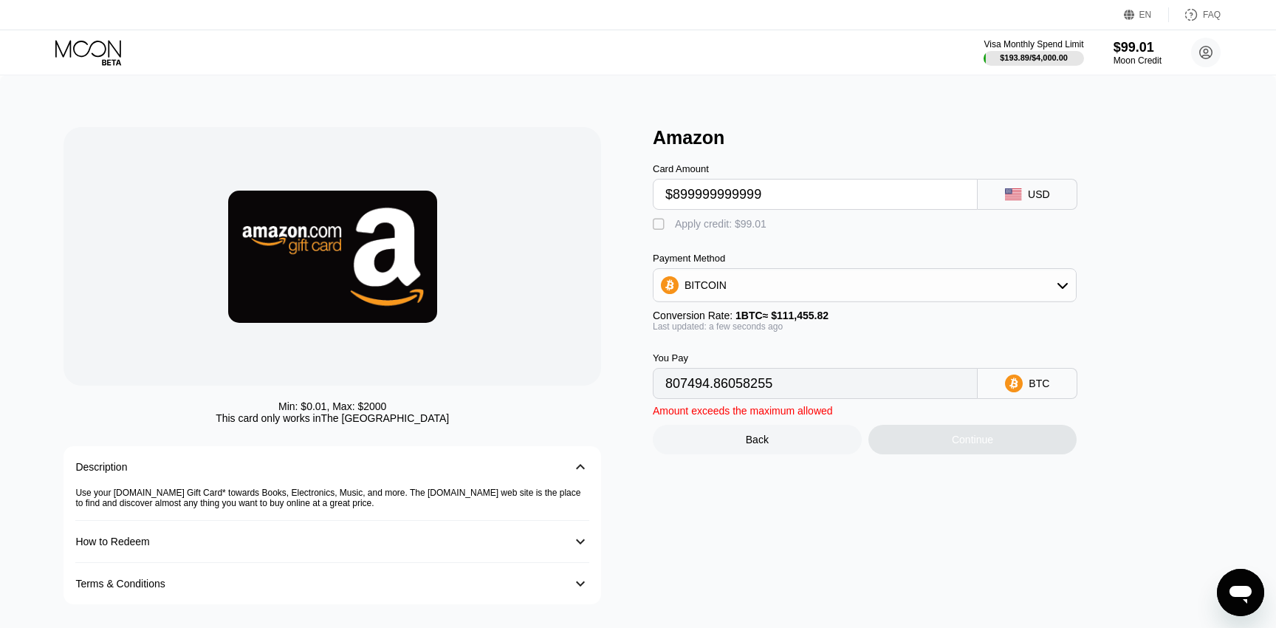
type input "8074948.60590621"
type input "$89999999999"
type input "807494.86058255"
type input "$8999999999"
type input "80749.48605018"
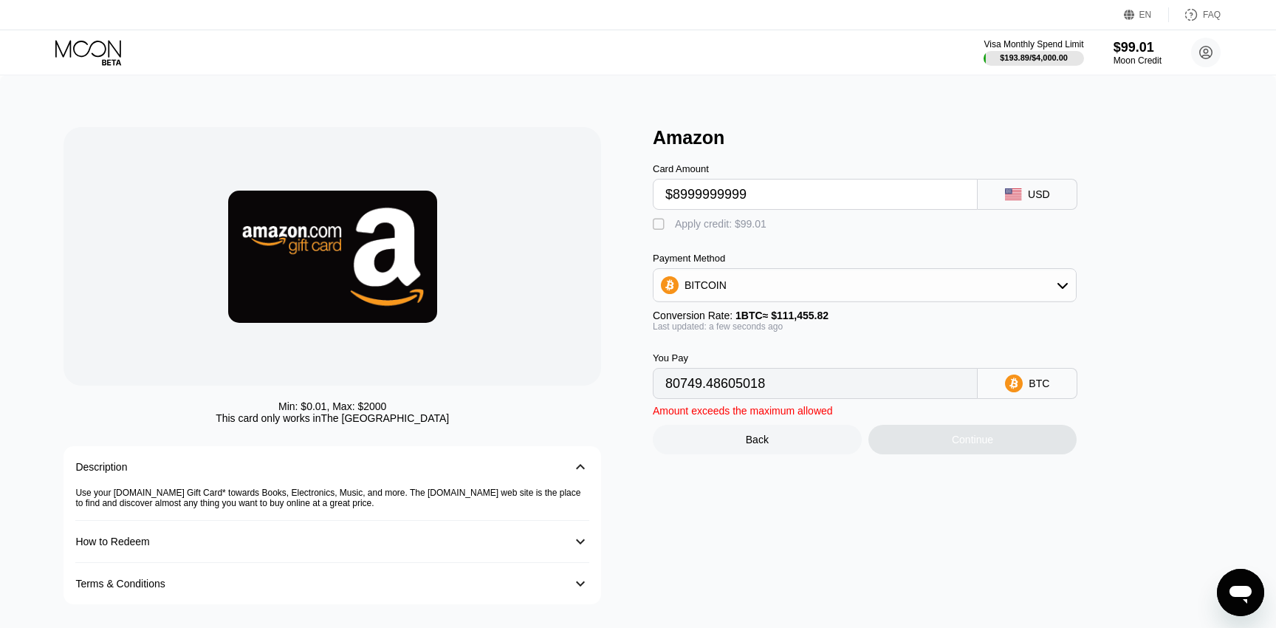
type input "$899999999"
type input "8074.94859695"
type input "$89999999"
type input "807.49485162"
type input "$8999999"
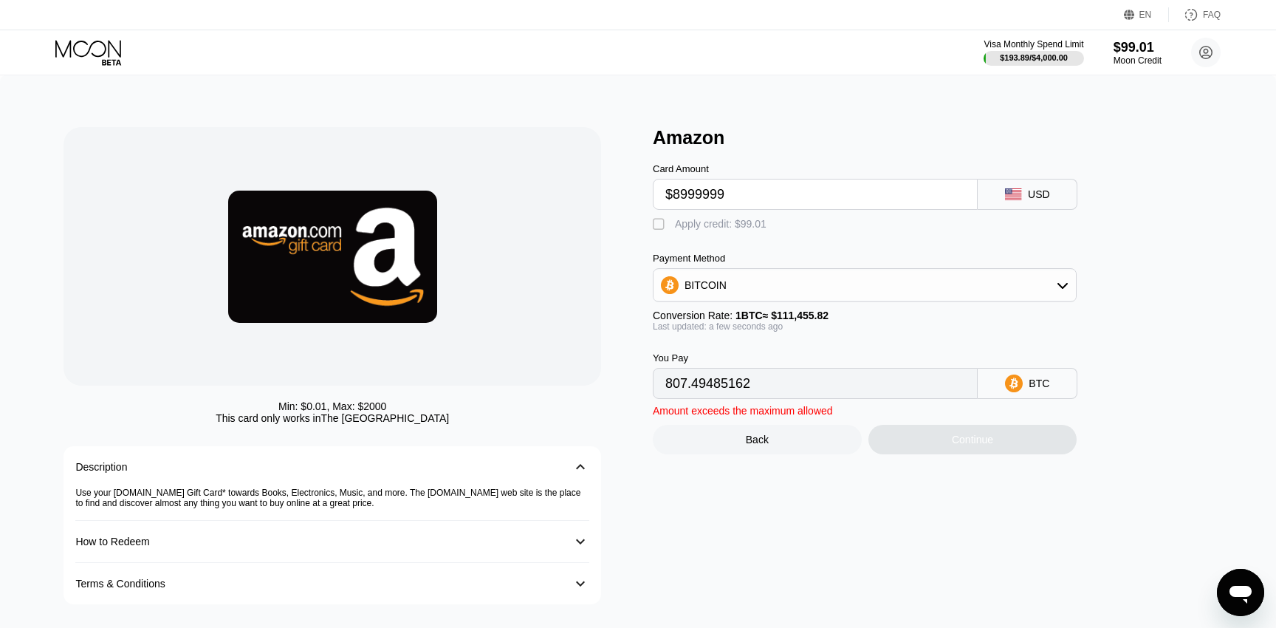
type input "80.74947709"
type input "$899999"
type input "8.07493964"
type input "$89999"
type input "0.80748589"
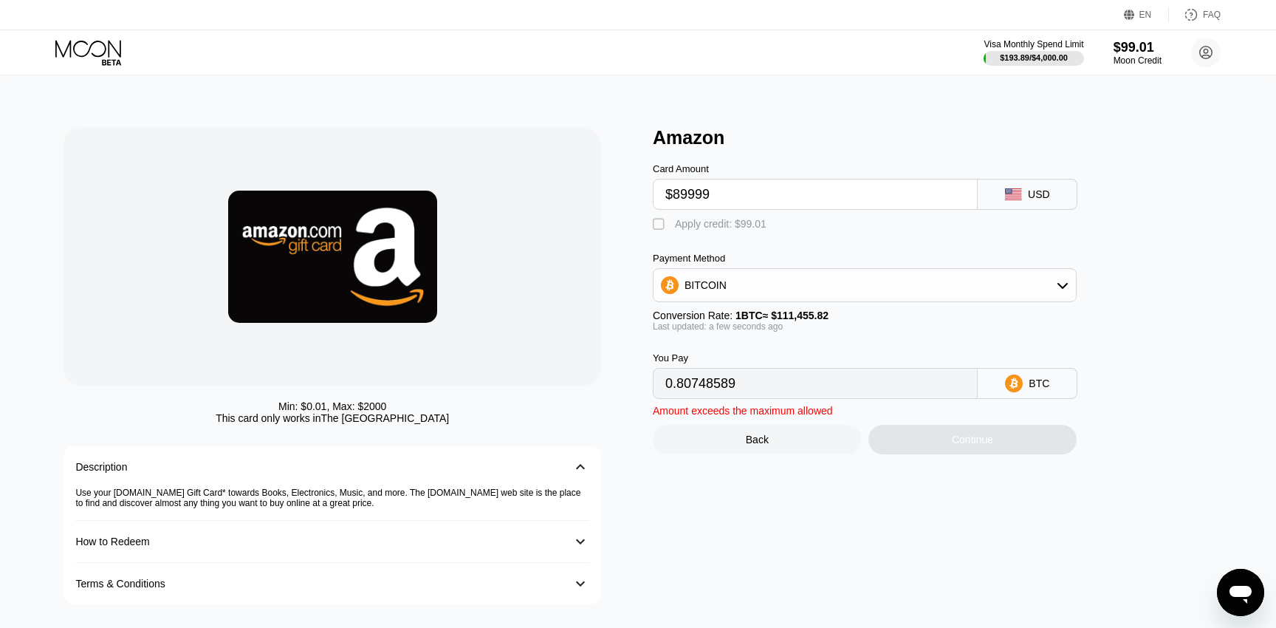
type input "$8999"
type input "0.08074052"
type input "$899"
type input "0.00806598"
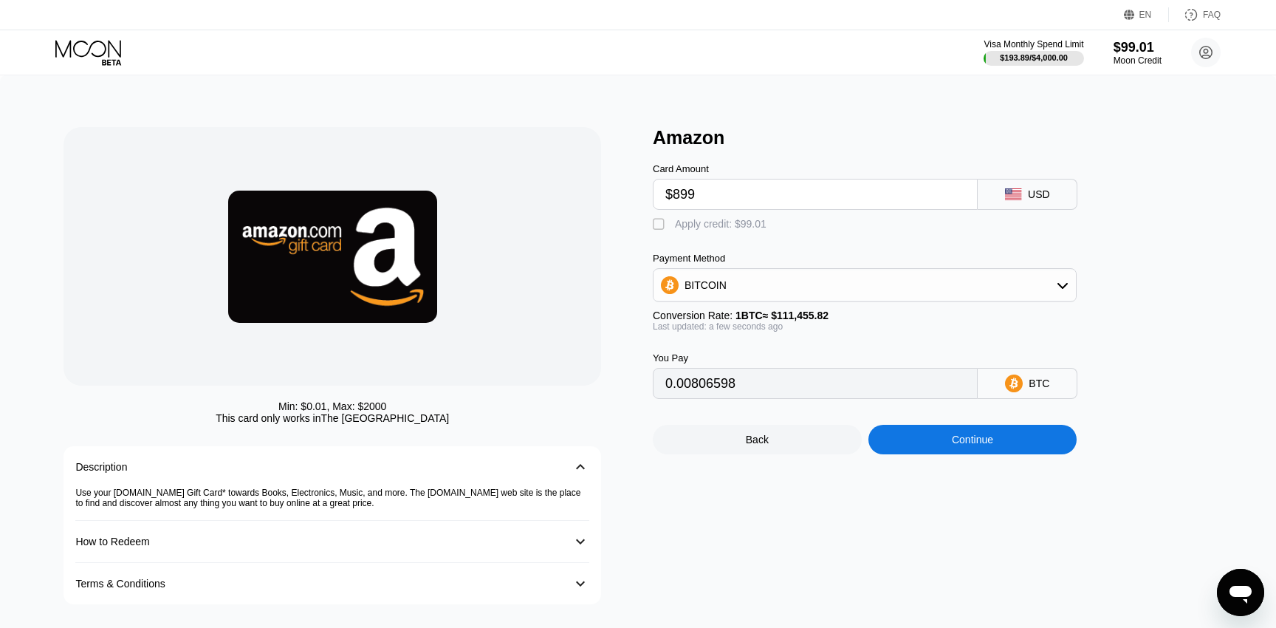
type input "$899"
click at [1034, 292] on div "BITCOIN" at bounding box center [864, 285] width 422 height 30
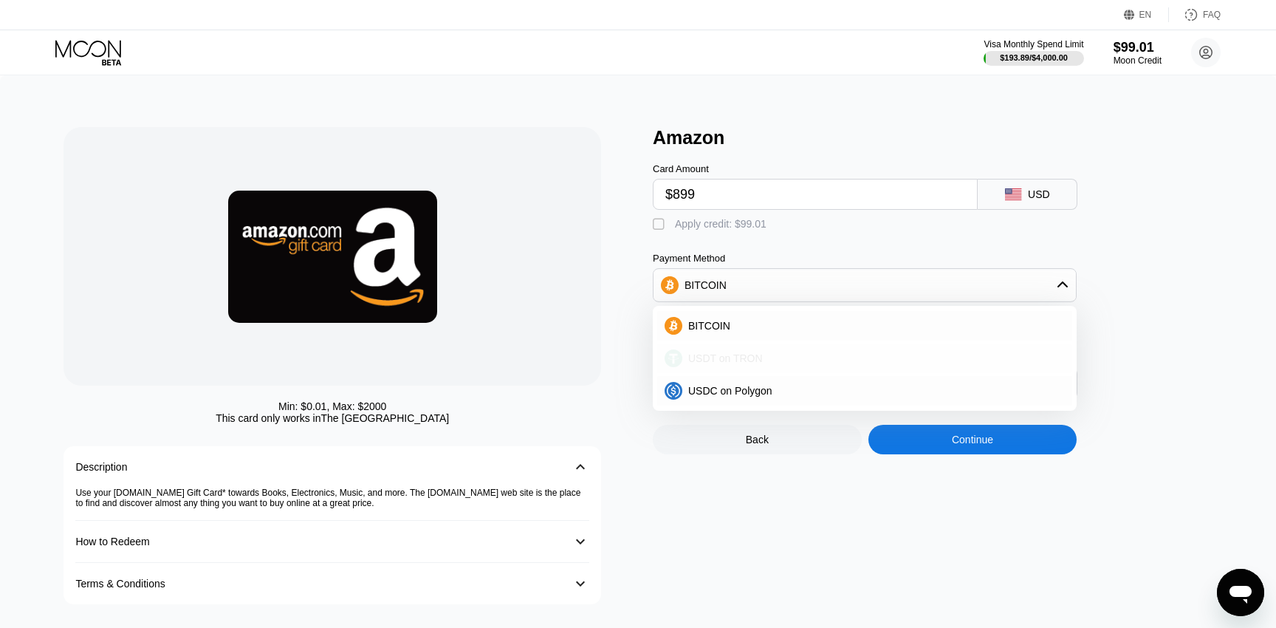
click at [972, 355] on div "USDT on TRON" at bounding box center [873, 358] width 382 height 12
type input "908.08"
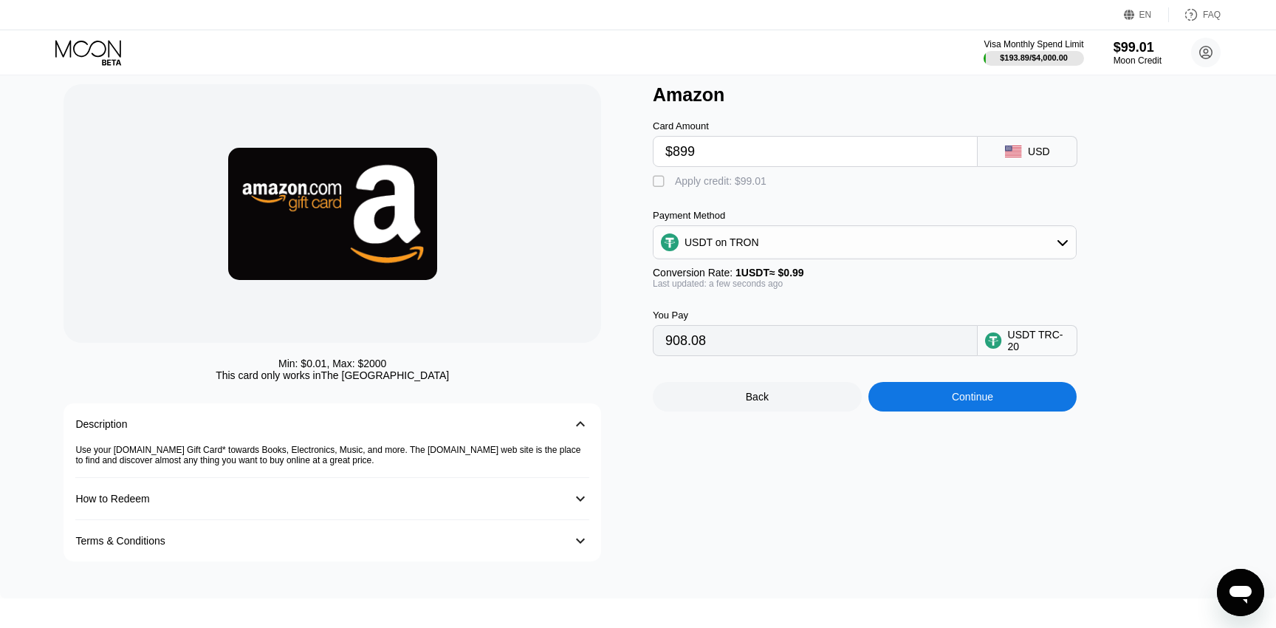
scroll to position [44, 0]
click at [521, 502] on div "How to Redeem" at bounding box center [317, 498] width 484 height 12
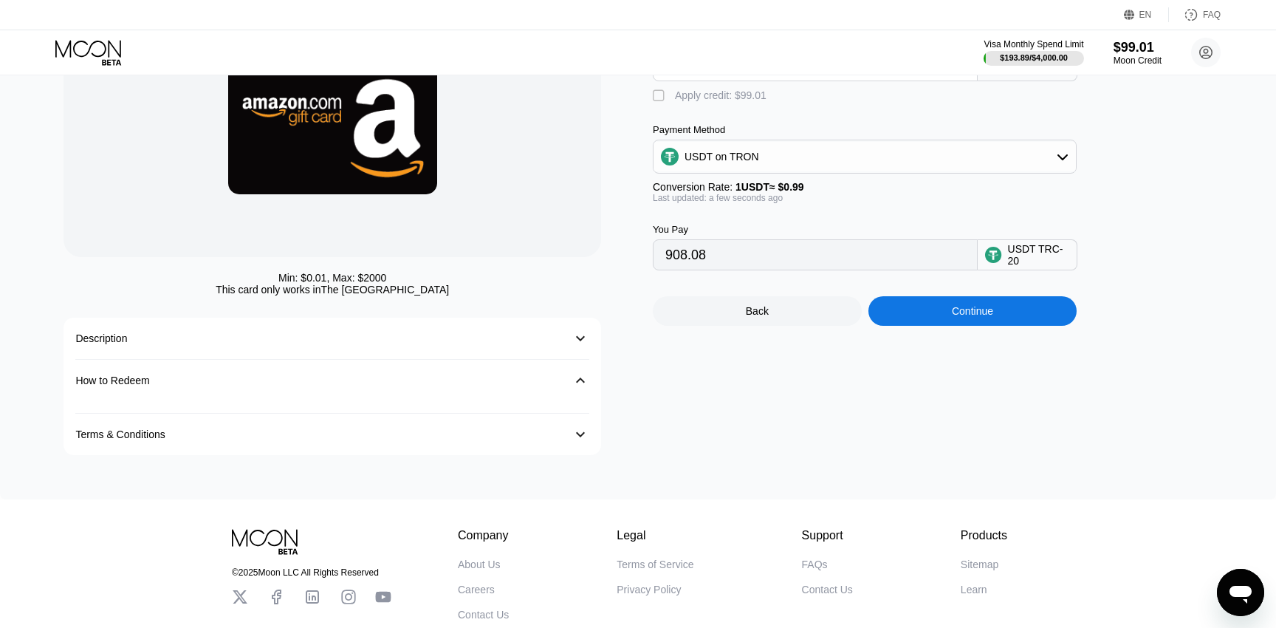
scroll to position [137, 0]
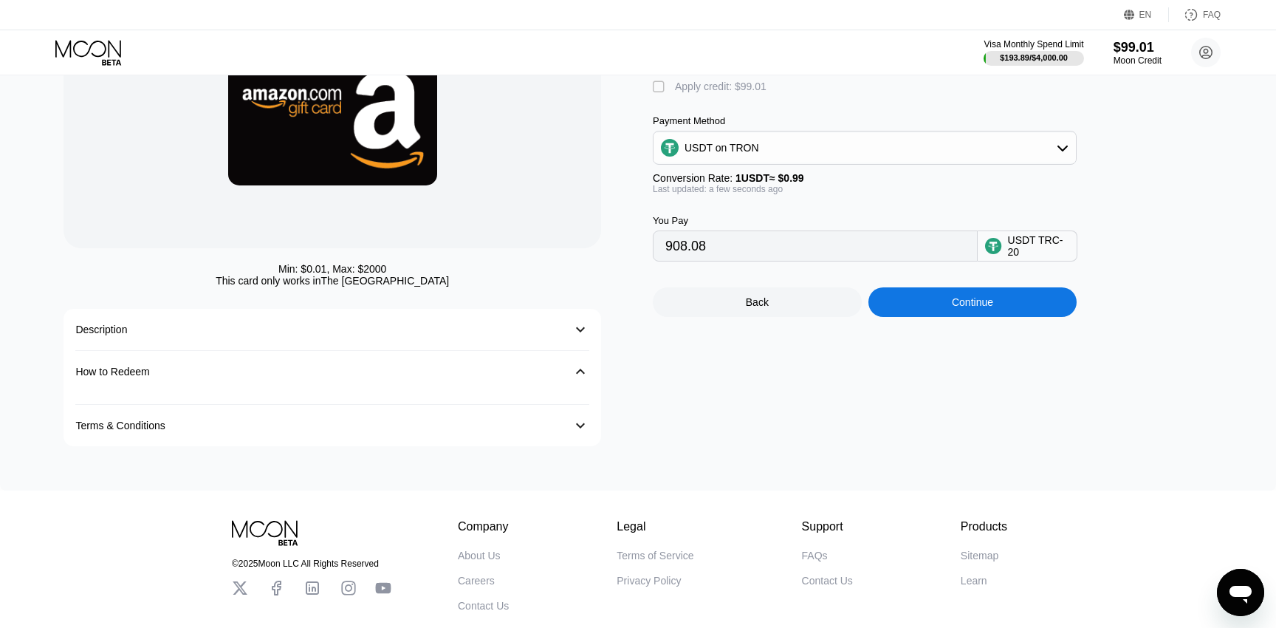
click at [581, 374] on div "󰅀" at bounding box center [580, 372] width 18 height 18
click at [581, 374] on div "󰅀" at bounding box center [580, 371] width 19 height 19
click at [579, 327] on div "󰅀" at bounding box center [580, 329] width 18 height 18
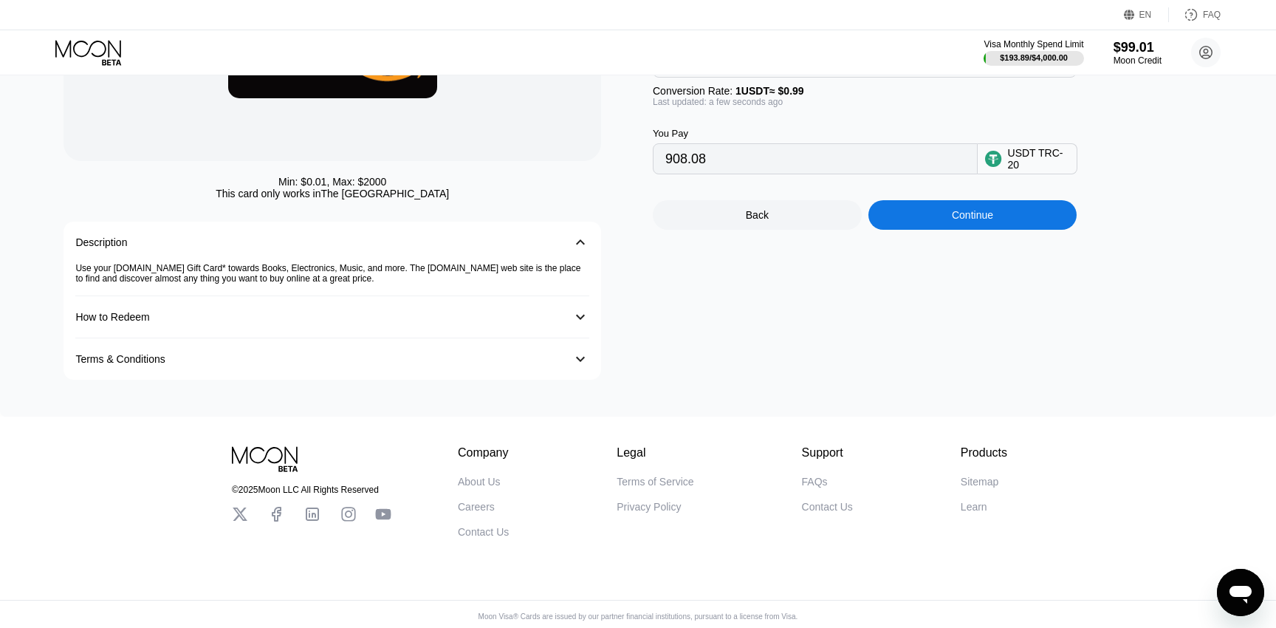
click at [579, 363] on div "󰅀" at bounding box center [580, 359] width 18 height 18
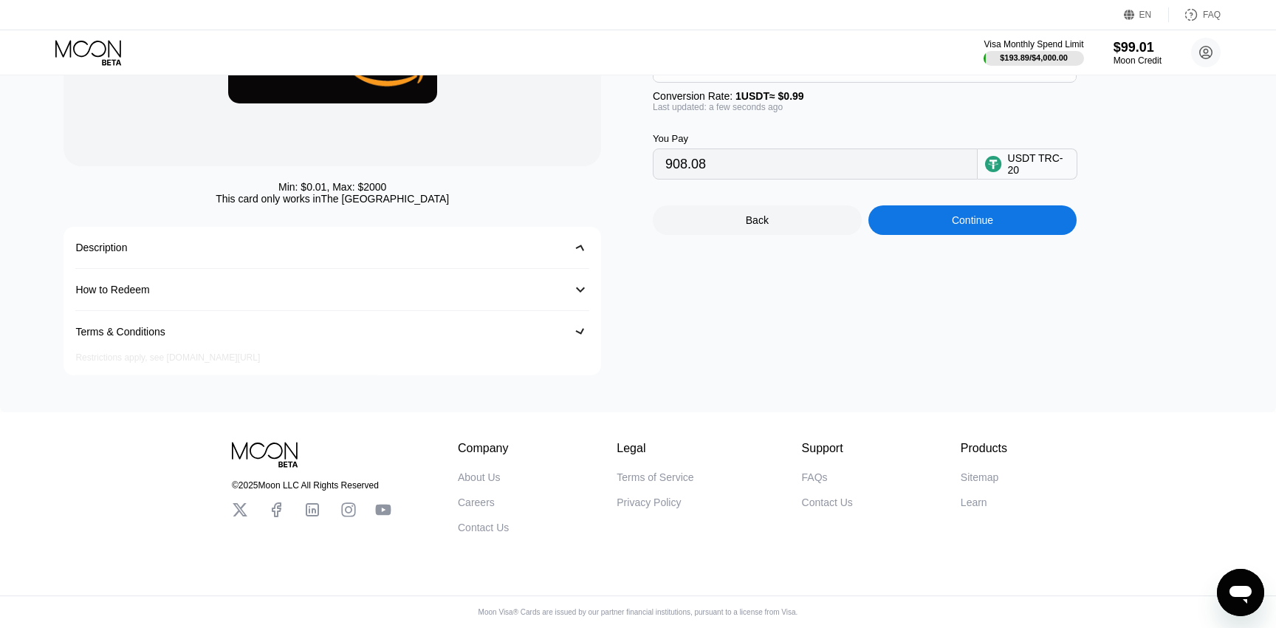
scroll to position [222, 0]
click at [580, 316] on div "Terms & Conditions 󰅀" at bounding box center [332, 331] width 514 height 41
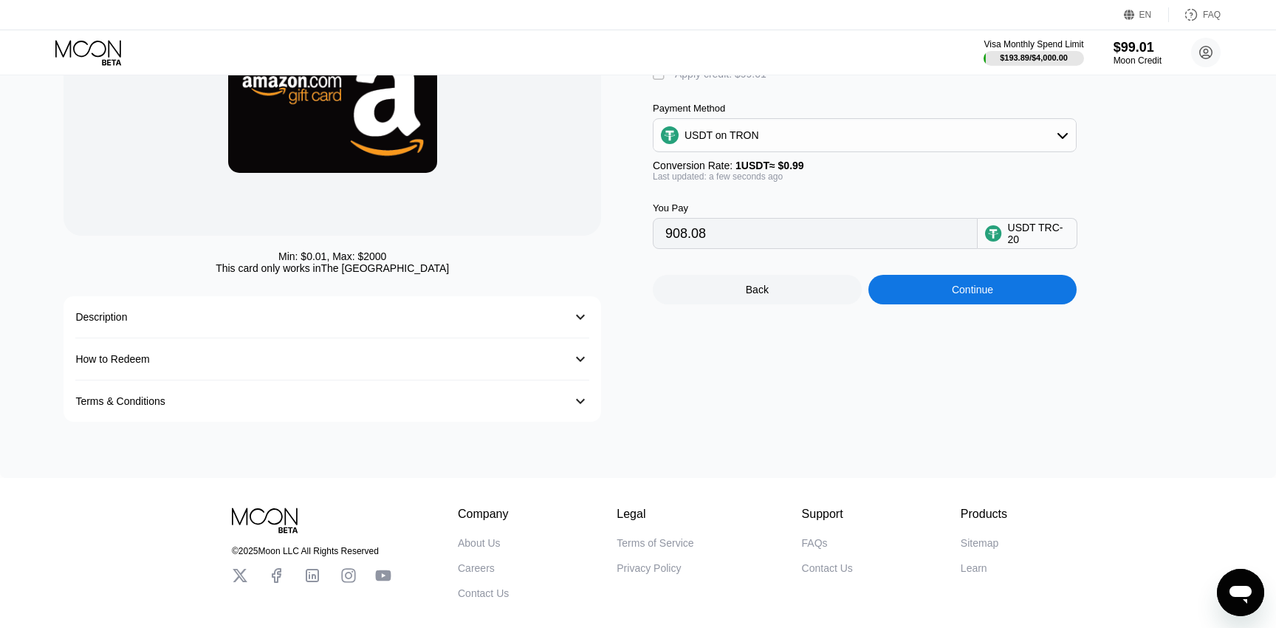
scroll to position [0, 0]
